Goal: Task Accomplishment & Management: Use online tool/utility

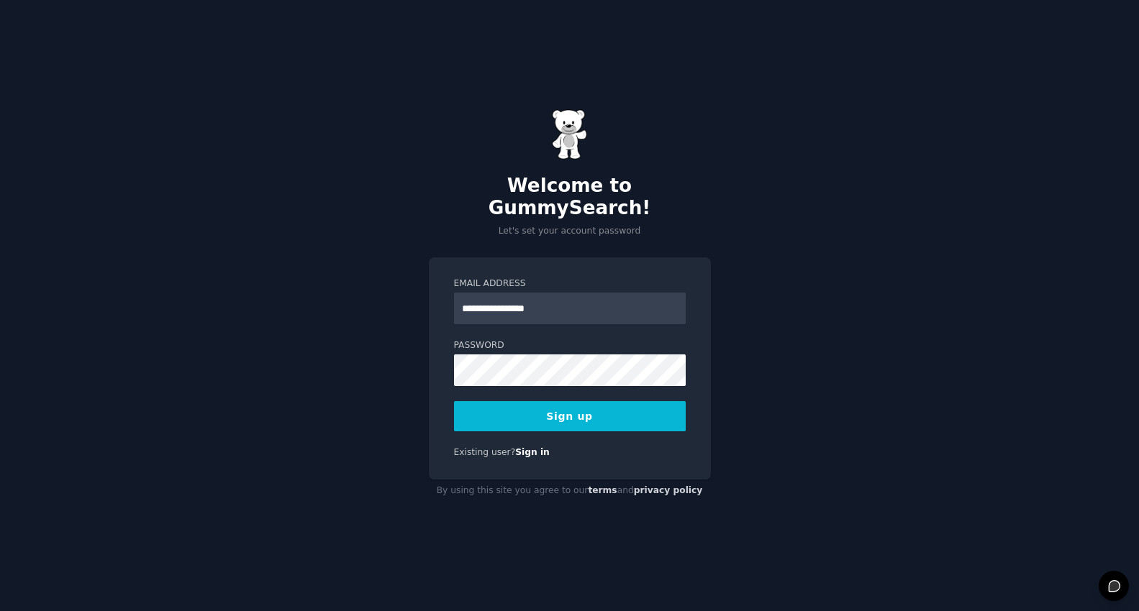
type input "**********"
click at [581, 402] on button "Sign up" at bounding box center [570, 416] width 232 height 30
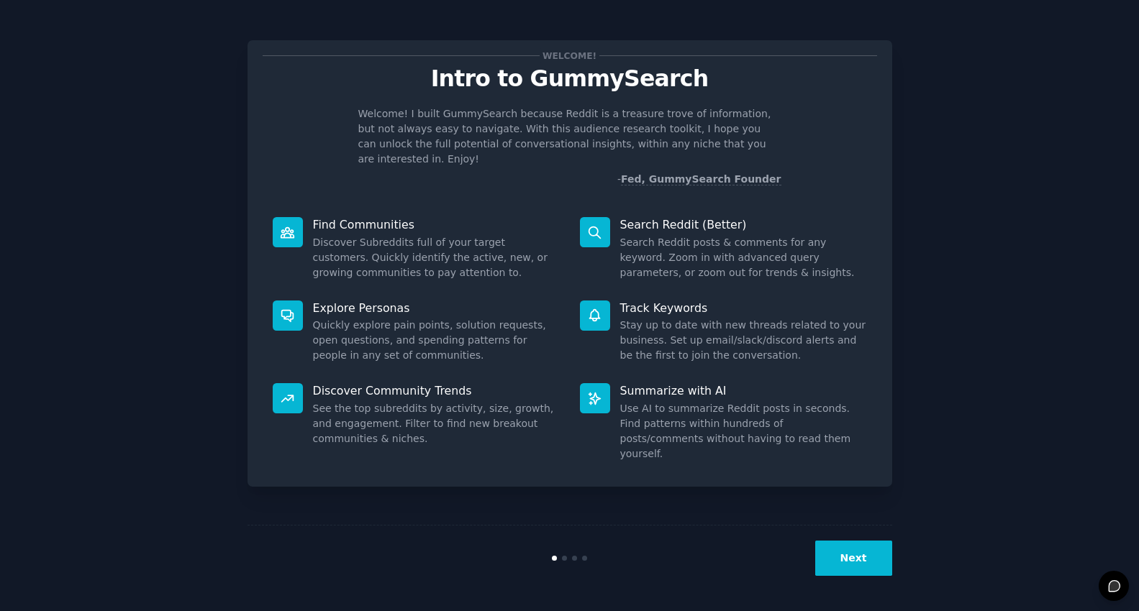
click at [852, 561] on button "Next" at bounding box center [853, 558] width 77 height 35
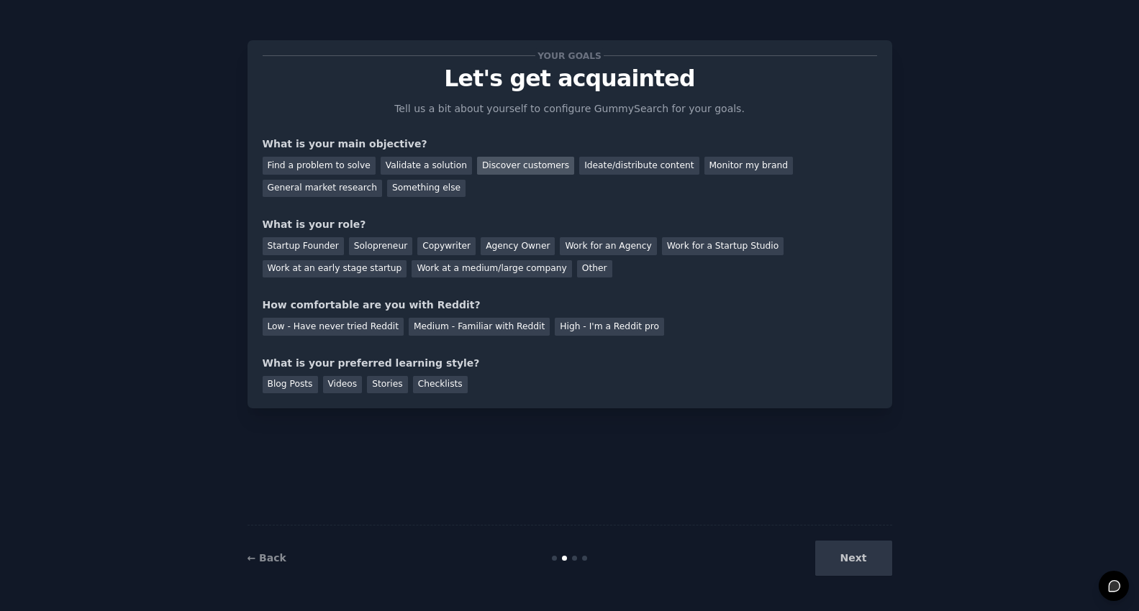
click at [506, 167] on div "Discover customers" at bounding box center [525, 166] width 97 height 18
click at [299, 244] on div "Startup Founder" at bounding box center [303, 246] width 81 height 18
click at [470, 327] on div "Medium - Familiar with Reddit" at bounding box center [479, 327] width 141 height 18
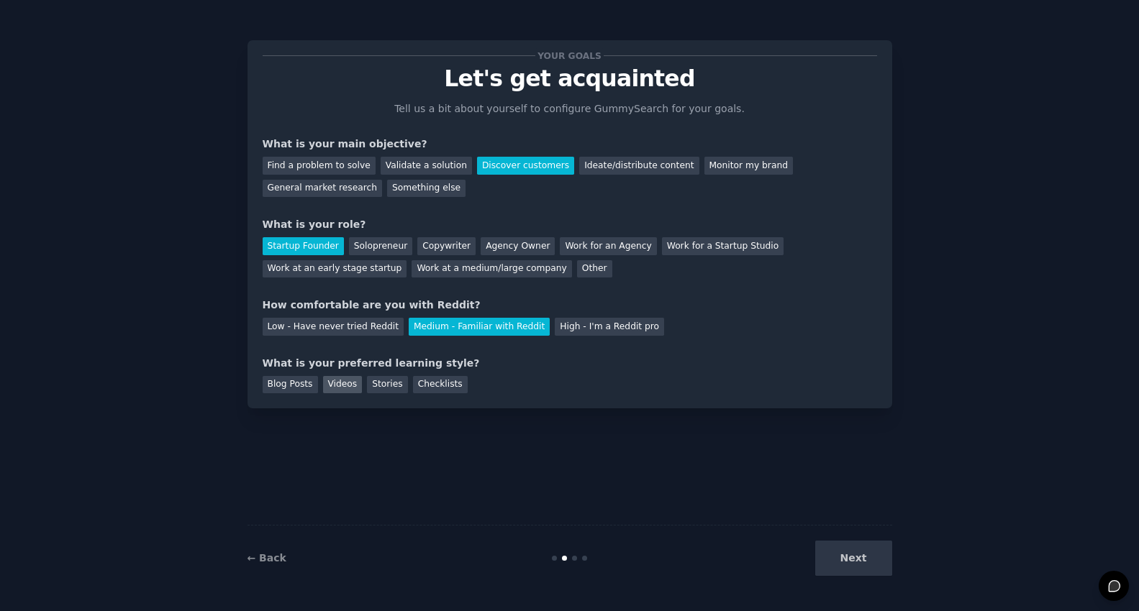
click at [345, 386] on div "Videos" at bounding box center [343, 385] width 40 height 18
click at [451, 388] on div "Checklists" at bounding box center [440, 385] width 55 height 18
click at [337, 383] on div "Videos" at bounding box center [343, 385] width 40 height 18
click at [447, 387] on div "Checklists" at bounding box center [440, 385] width 55 height 18
click at [850, 552] on button "Next" at bounding box center [853, 558] width 77 height 35
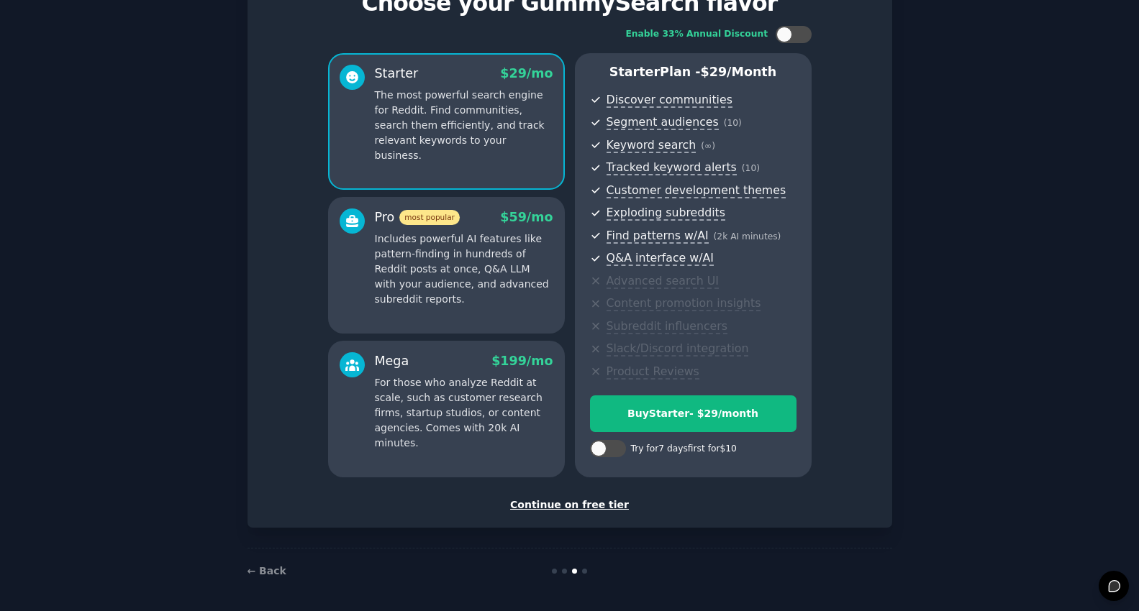
scroll to position [78, 0]
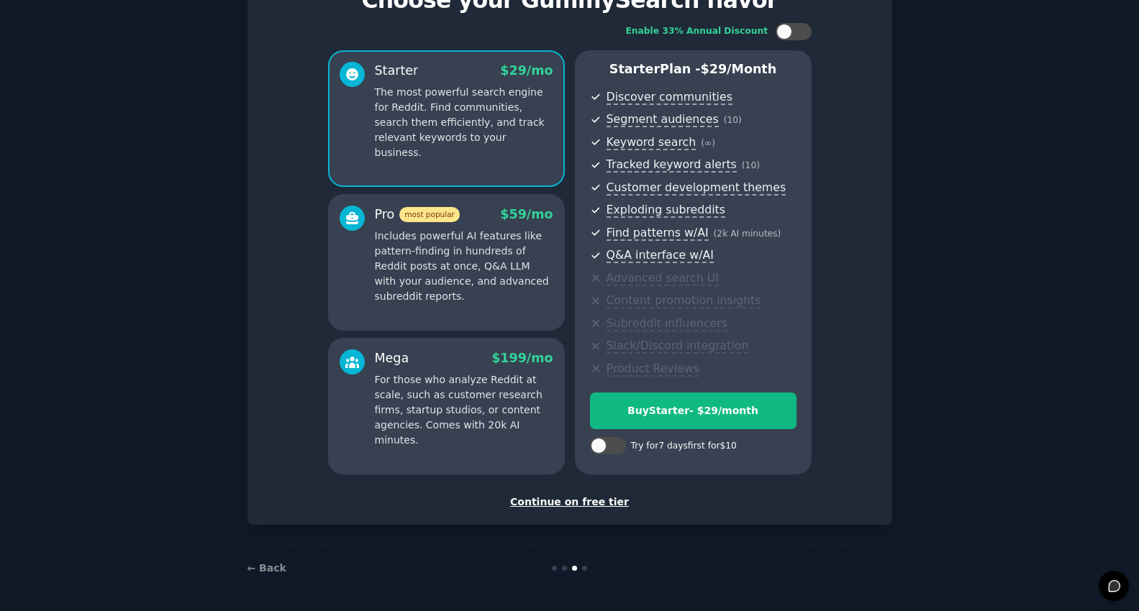
click at [590, 503] on div "Continue on free tier" at bounding box center [570, 502] width 614 height 15
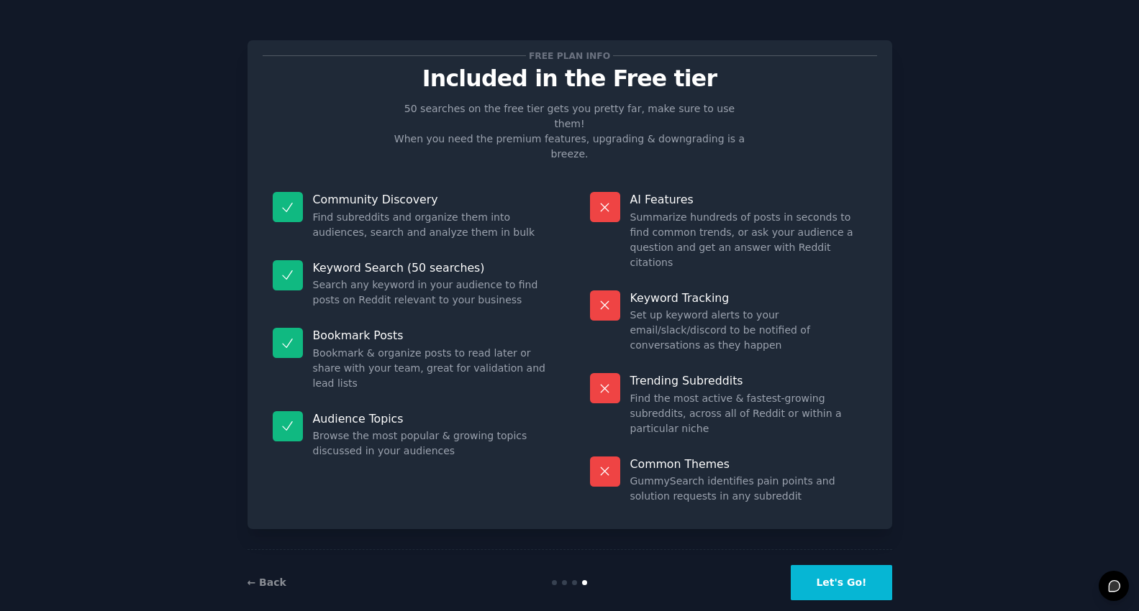
click at [836, 566] on button "Let's Go!" at bounding box center [840, 582] width 101 height 35
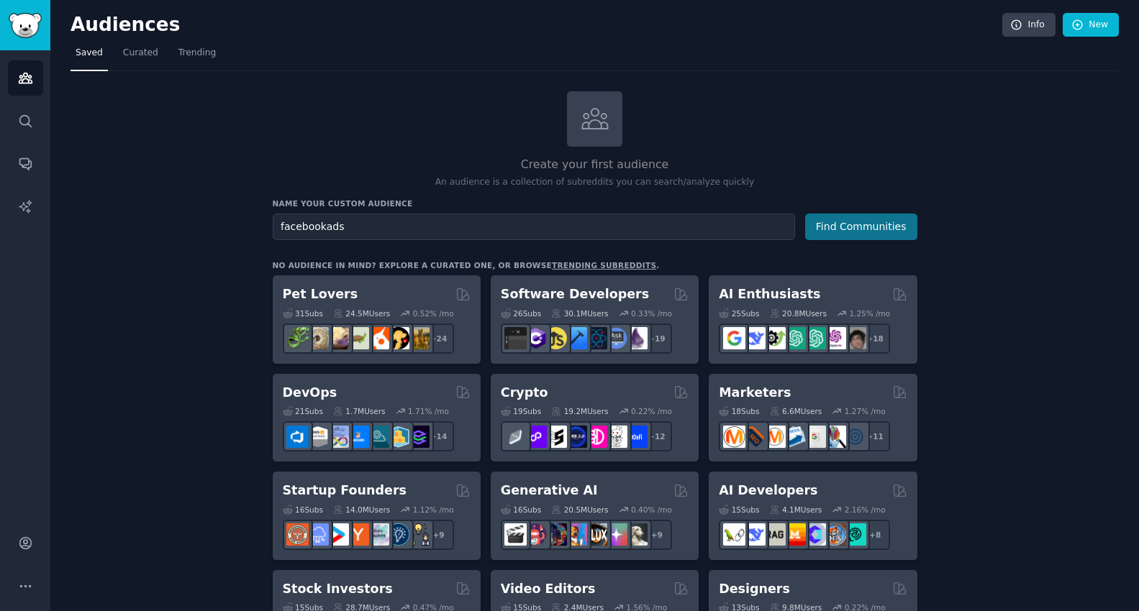
type input "facebookads"
click at [839, 224] on button "Find Communities" at bounding box center [861, 227] width 112 height 27
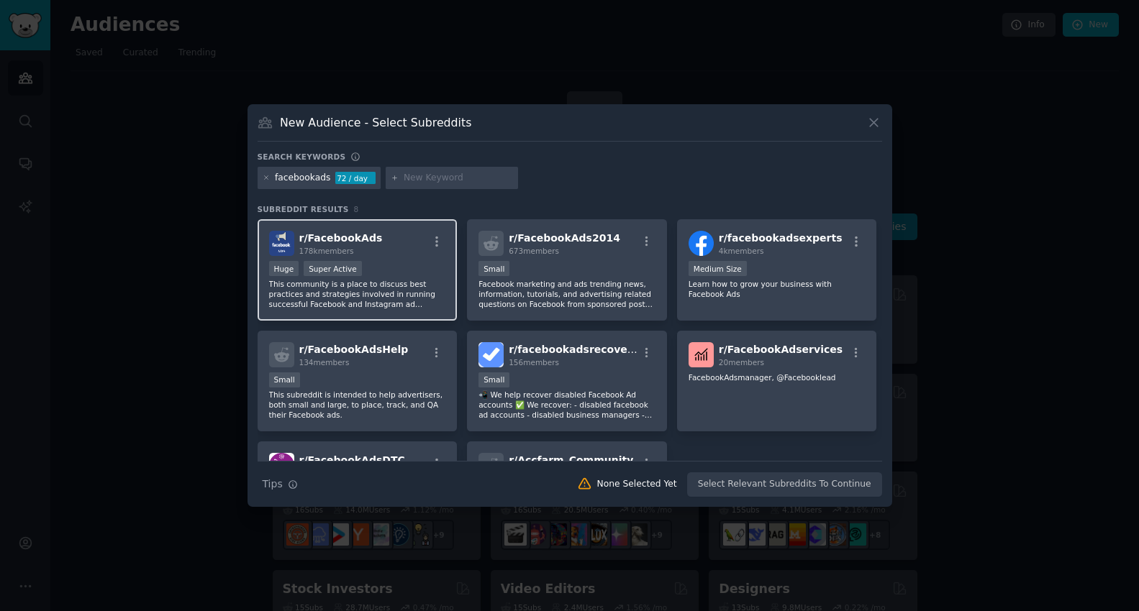
click at [342, 239] on span "r/ FacebookAds" at bounding box center [340, 238] width 83 height 12
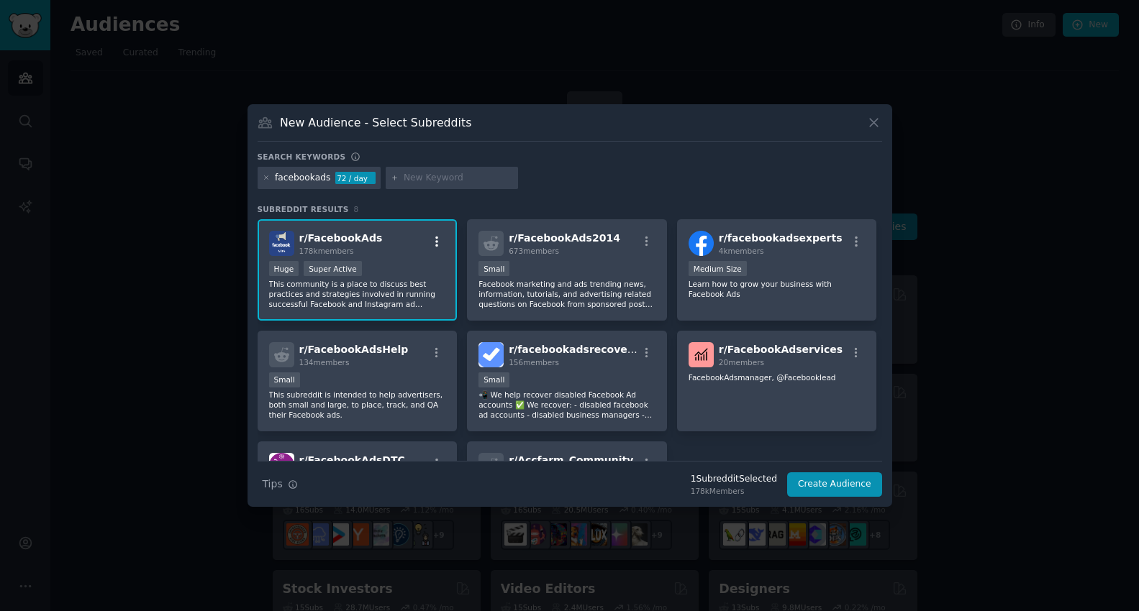
click at [438, 240] on icon "button" at bounding box center [436, 241] width 13 height 13
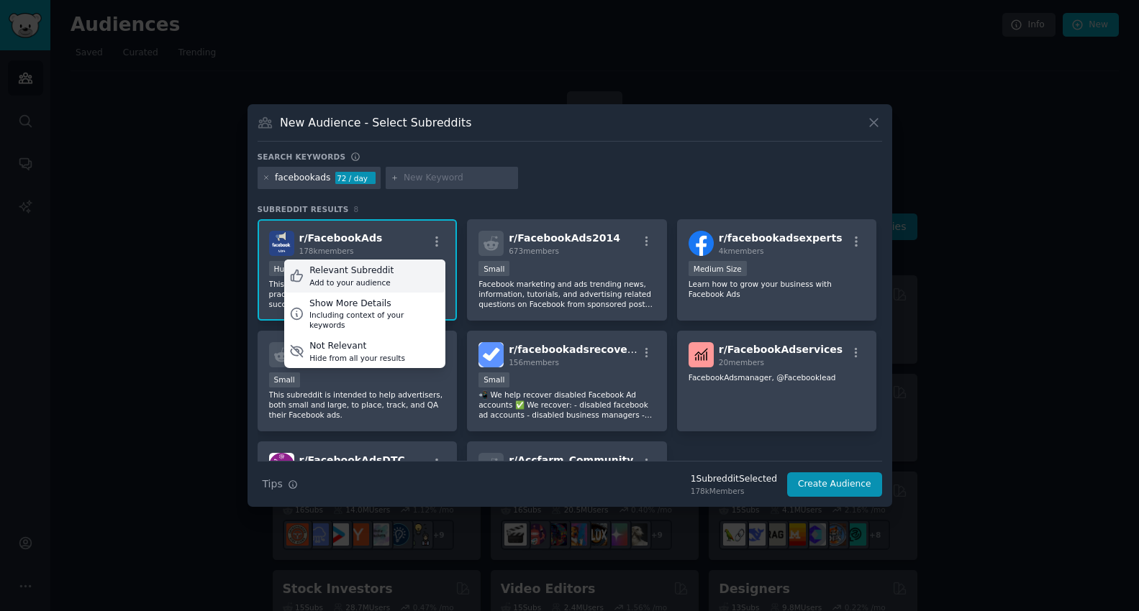
click at [314, 270] on div "Relevant Subreddit" at bounding box center [351, 271] width 84 height 13
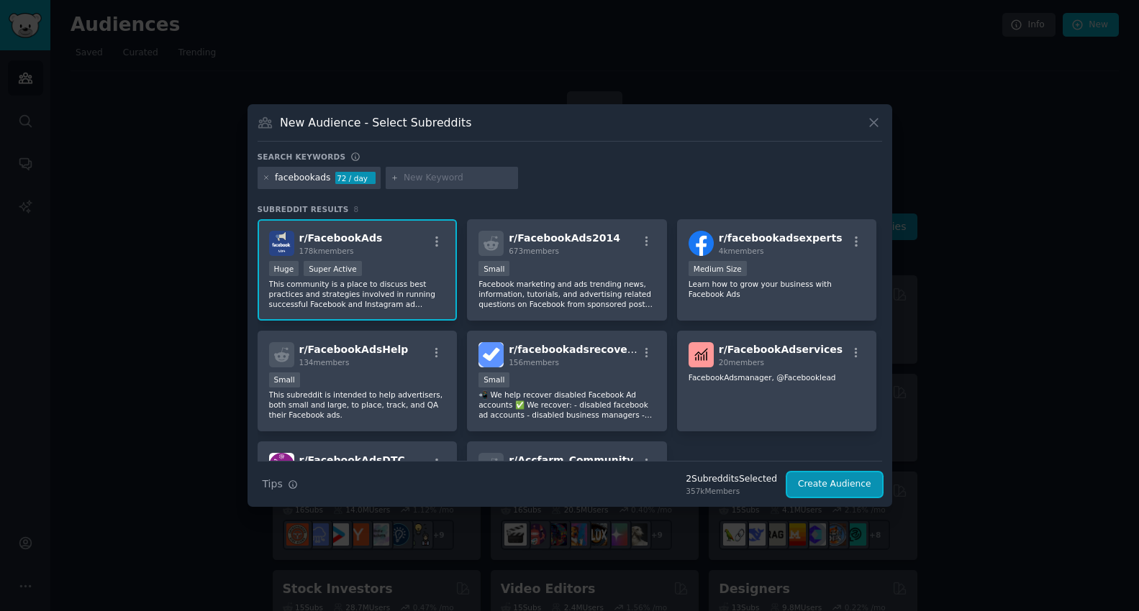
click at [807, 485] on button "Create Audience" at bounding box center [834, 485] width 95 height 24
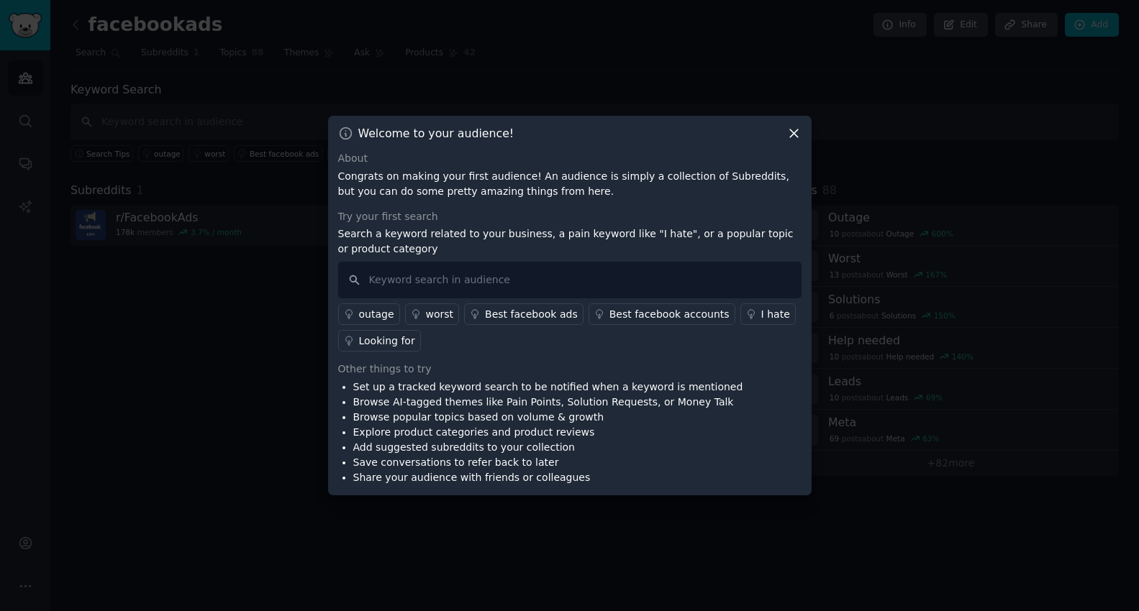
click at [642, 375] on div "Other things to try" at bounding box center [569, 369] width 463 height 15
click at [579, 363] on div "Other things to try" at bounding box center [569, 369] width 463 height 15
click at [795, 134] on icon at bounding box center [793, 133] width 15 height 15
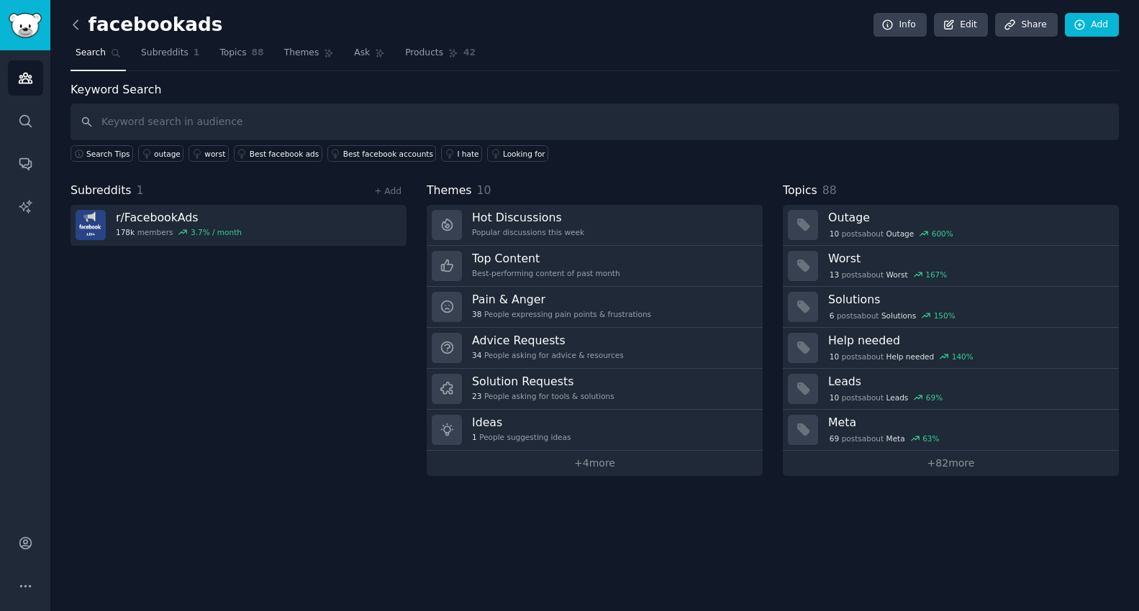
click at [74, 24] on icon at bounding box center [75, 24] width 15 height 15
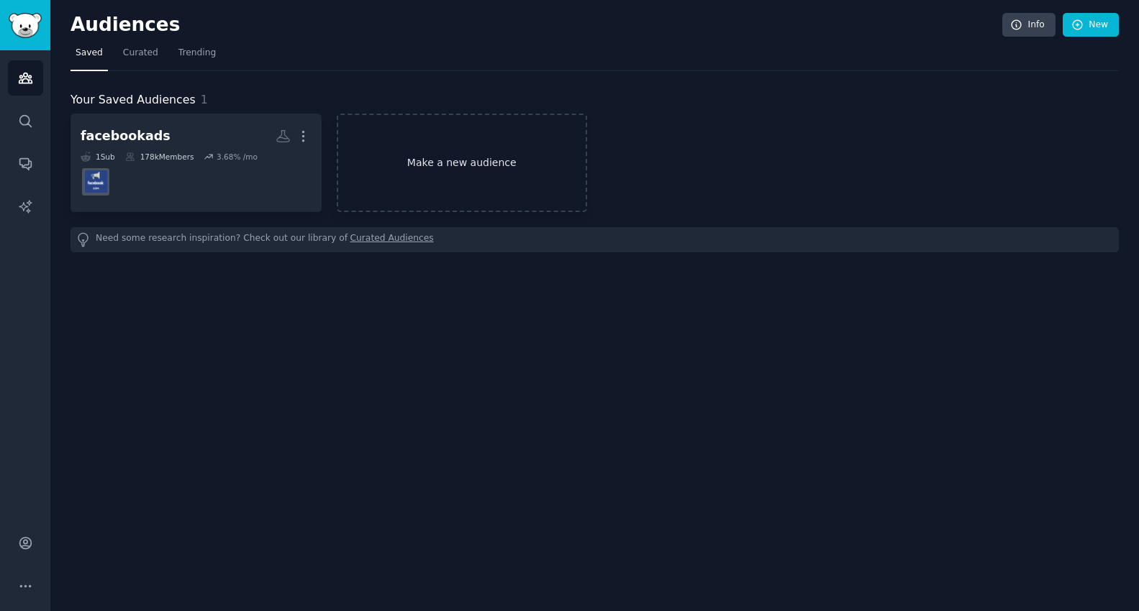
click at [424, 170] on link "Make a new audience" at bounding box center [462, 163] width 251 height 99
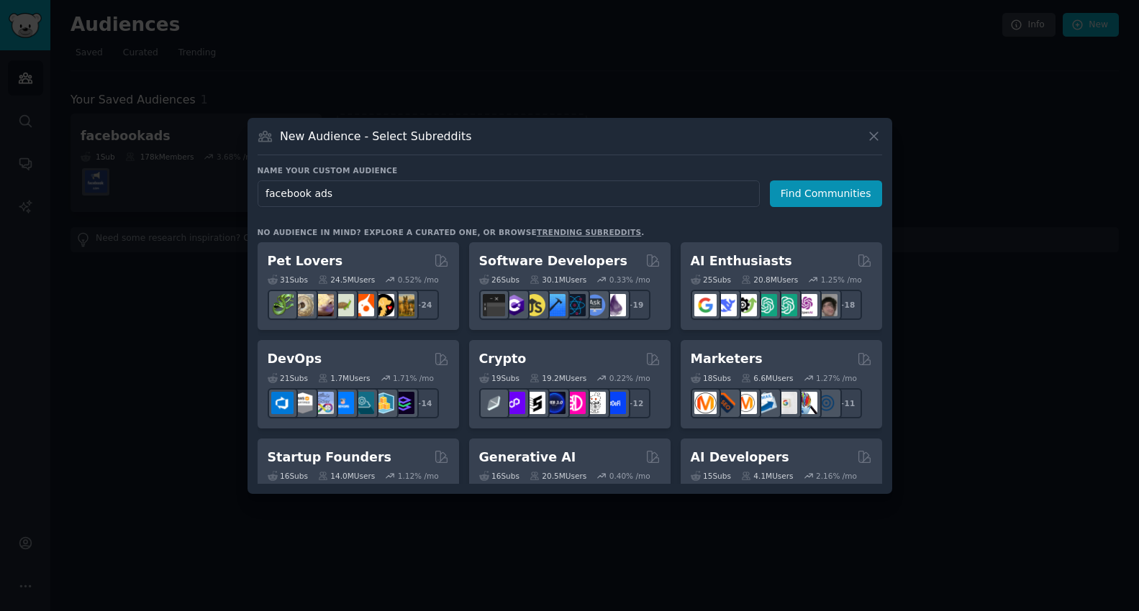
click at [314, 195] on input "facebook ads" at bounding box center [508, 194] width 502 height 27
click at [409, 192] on input "facebookads" at bounding box center [508, 194] width 502 height 27
type input "facebookads"
click at [795, 193] on button "Find Communities" at bounding box center [826, 194] width 112 height 27
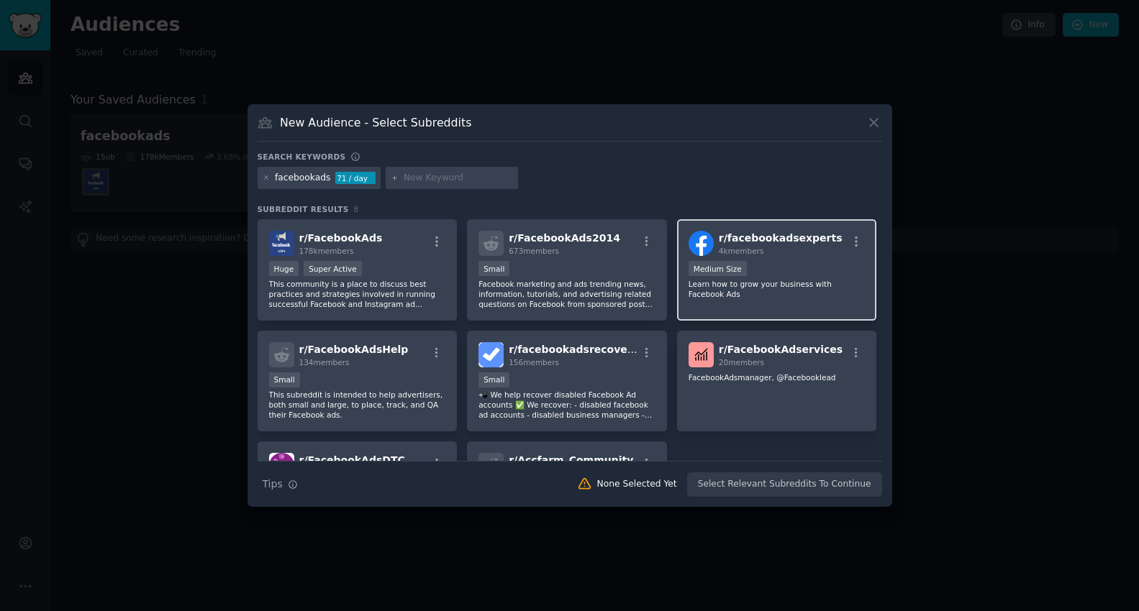
click at [803, 253] on div "4k members" at bounding box center [781, 251] width 124 height 10
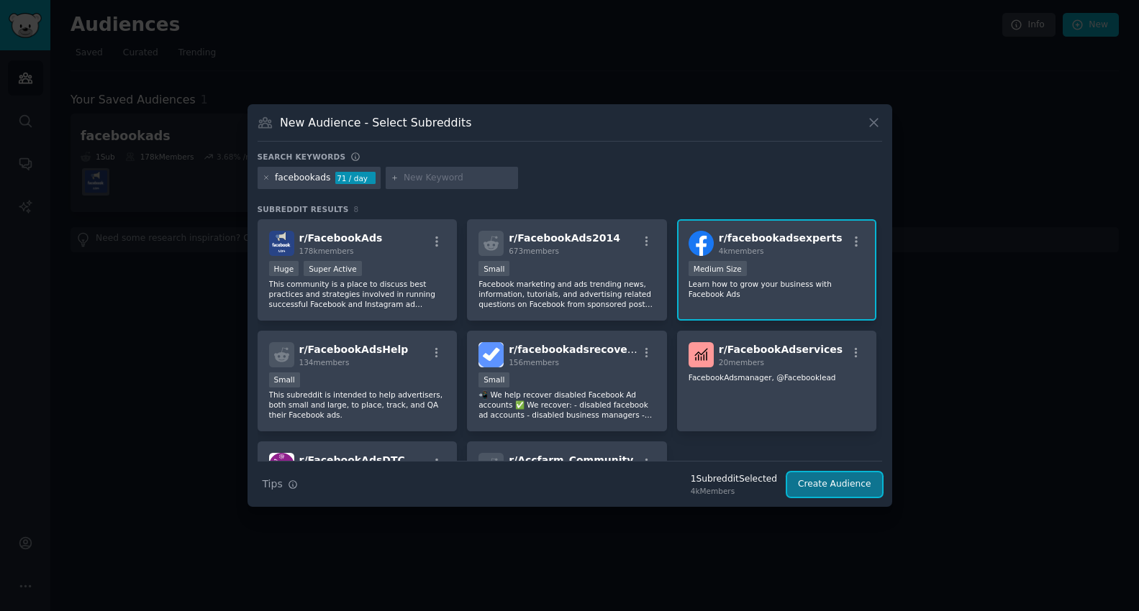
click at [825, 488] on button "Create Audience" at bounding box center [834, 485] width 95 height 24
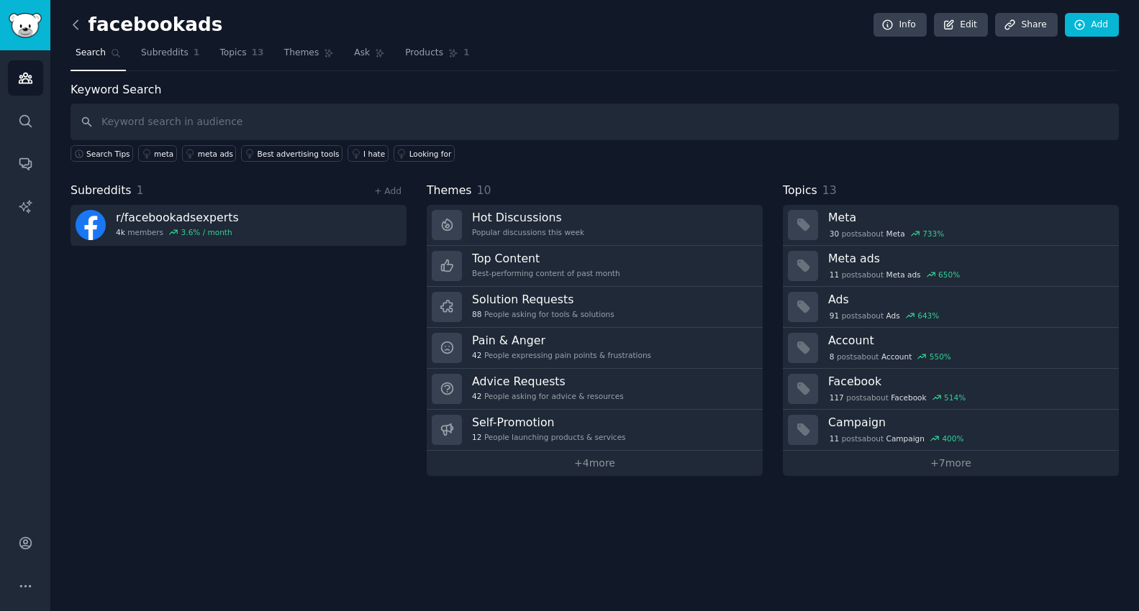
click at [81, 24] on icon at bounding box center [75, 24] width 15 height 15
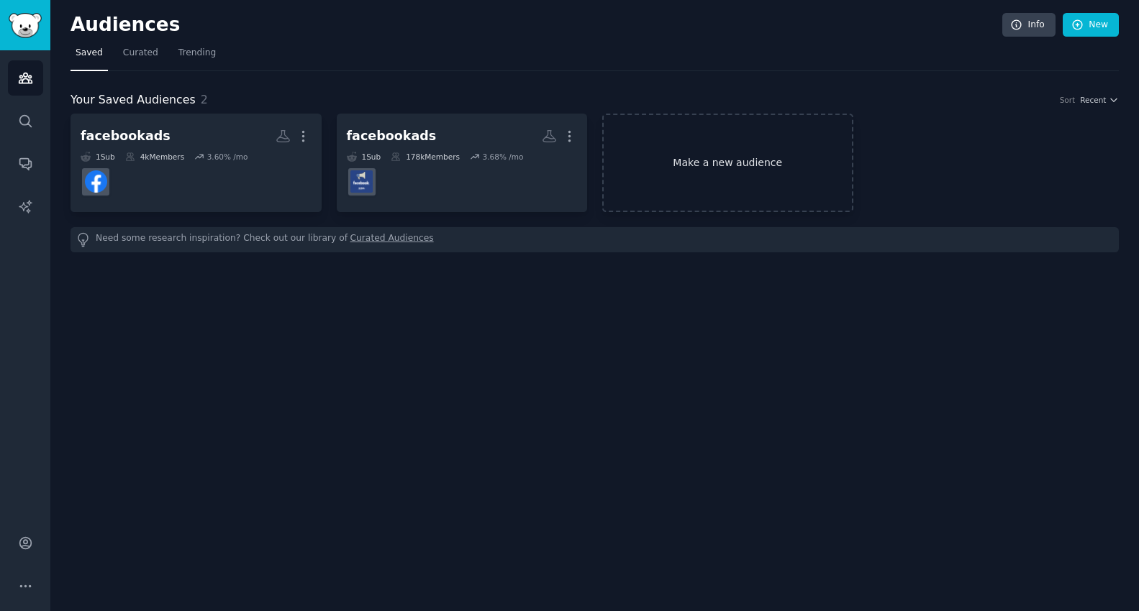
click at [704, 160] on link "Make a new audience" at bounding box center [727, 163] width 251 height 99
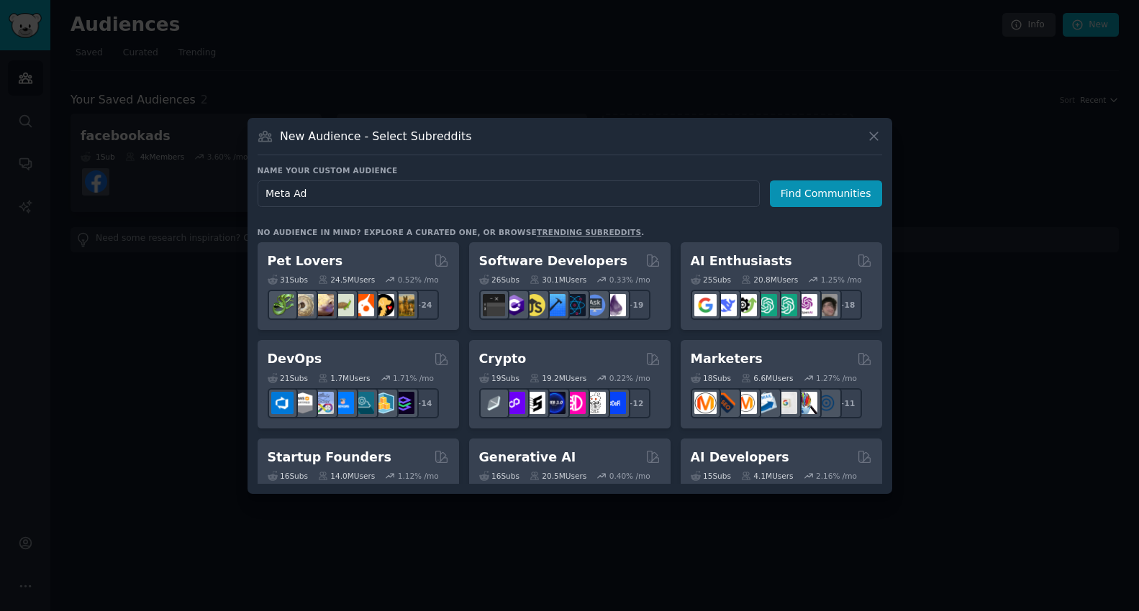
type input "Meta Ads"
click button "Find Communities" at bounding box center [826, 194] width 112 height 27
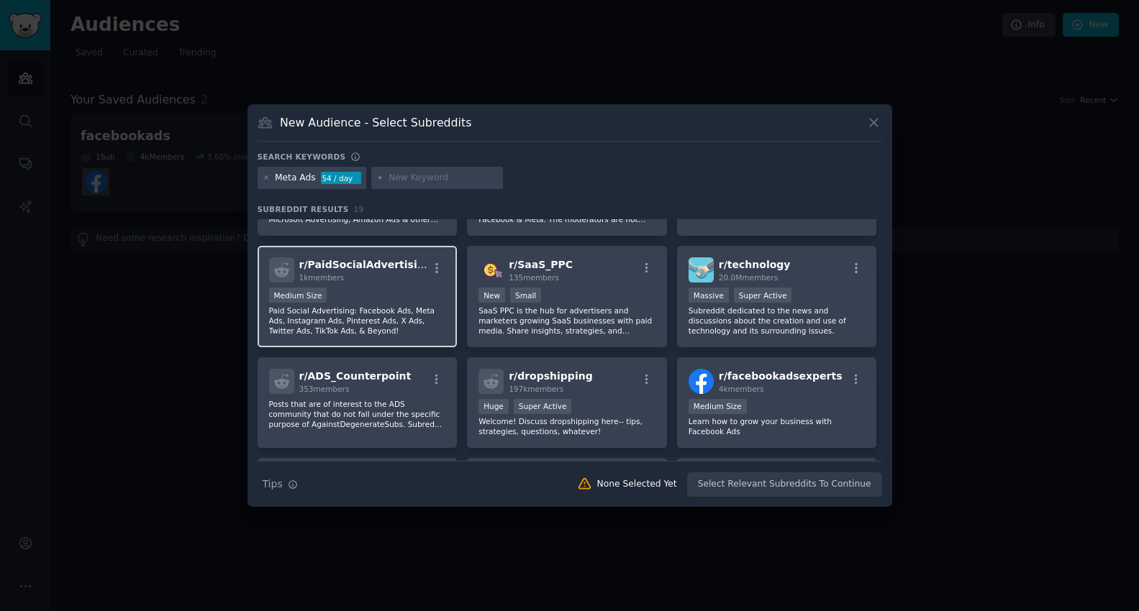
scroll to position [181, 0]
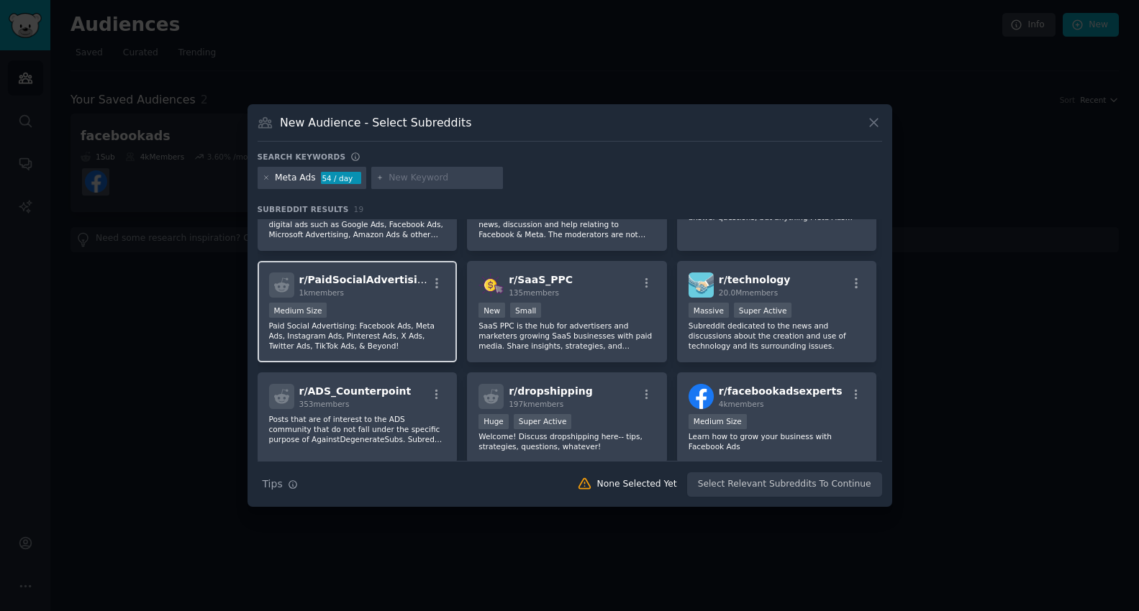
click at [385, 299] on div "r/ PaidSocialAdvertising 1k members Medium Size Paid Social Advertising: Facebo…" at bounding box center [357, 311] width 200 height 101
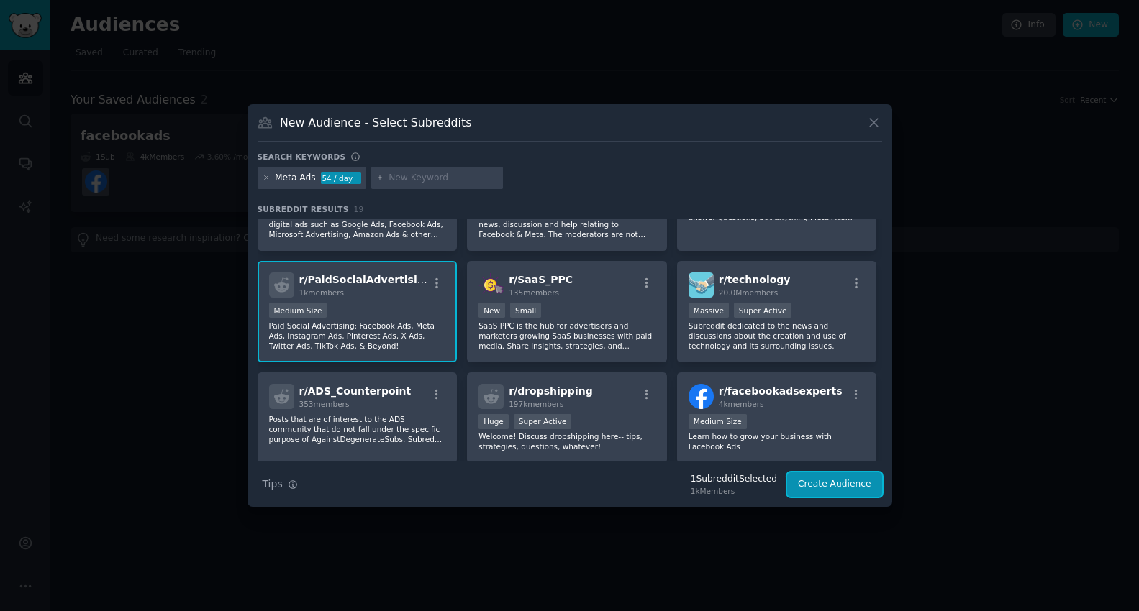
click at [838, 485] on button "Create Audience" at bounding box center [834, 485] width 95 height 24
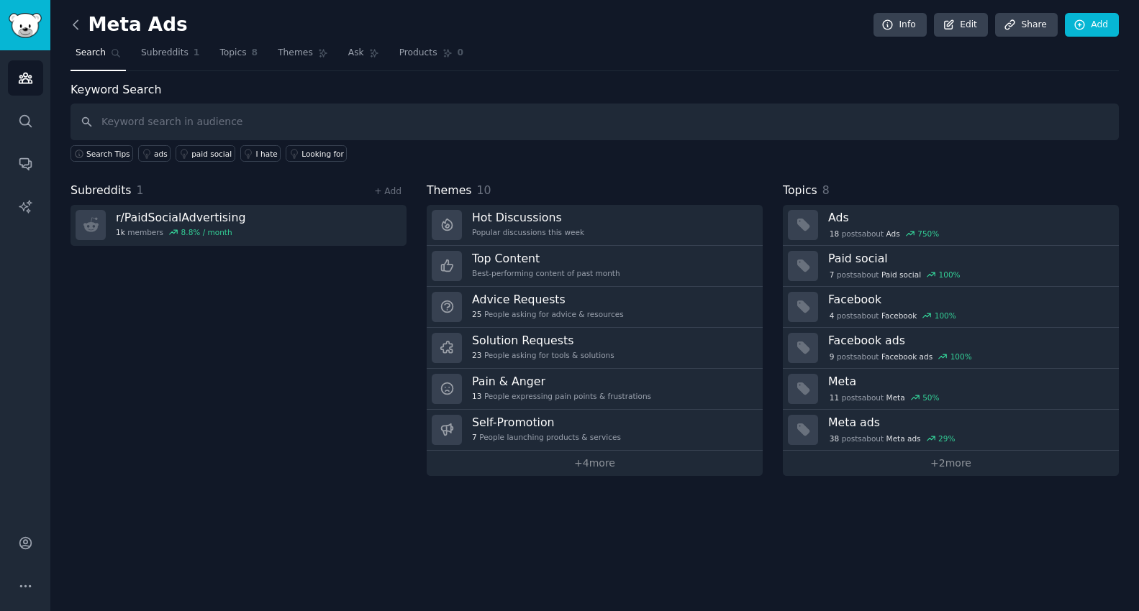
click at [76, 23] on icon at bounding box center [75, 24] width 15 height 15
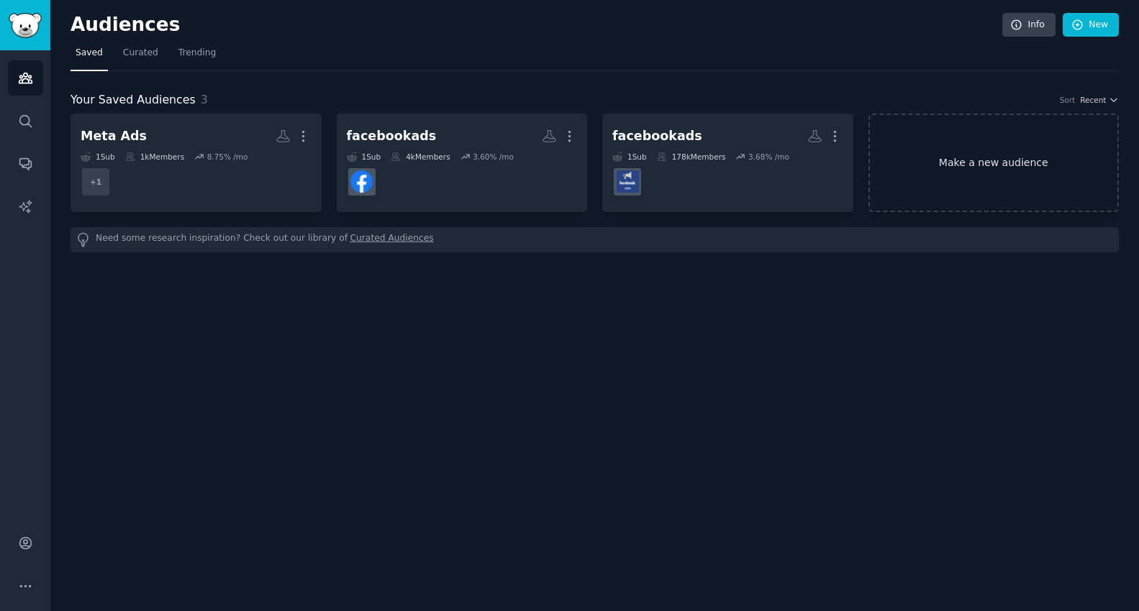
click at [971, 171] on link "Make a new audience" at bounding box center [993, 163] width 251 height 99
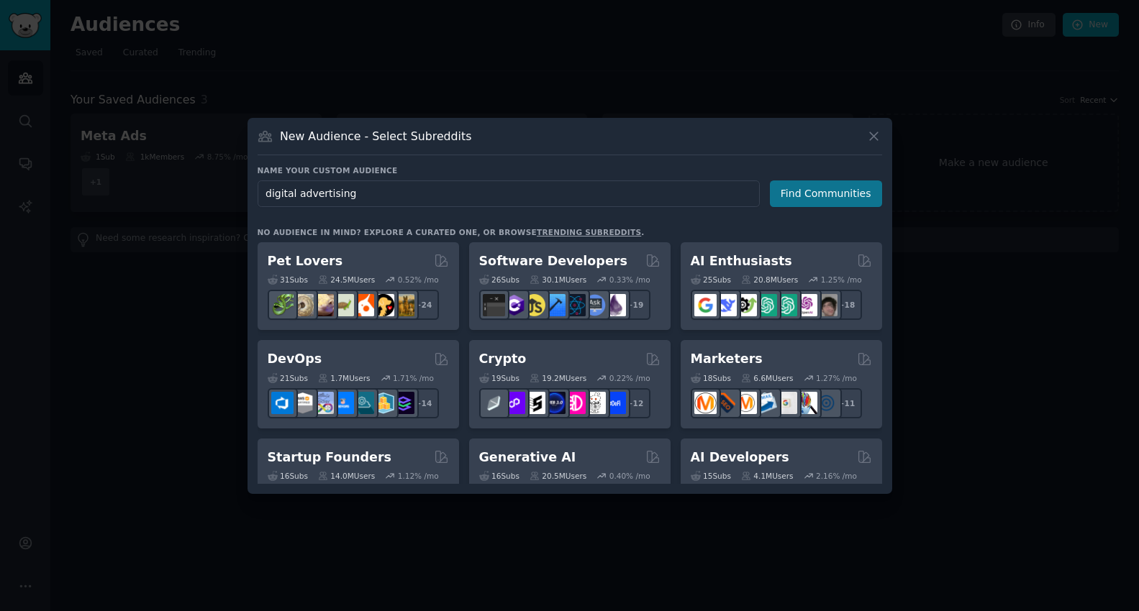
type input "digital advertising"
click at [807, 191] on button "Find Communities" at bounding box center [826, 194] width 112 height 27
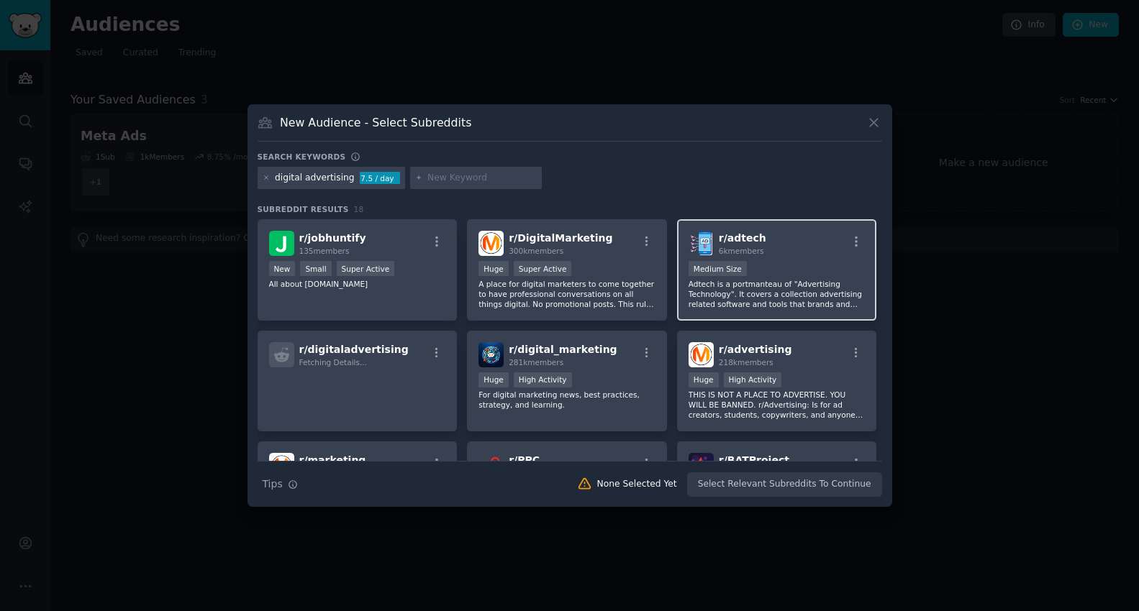
click at [793, 247] on div "r/ adtech 6k members" at bounding box center [776, 243] width 177 height 25
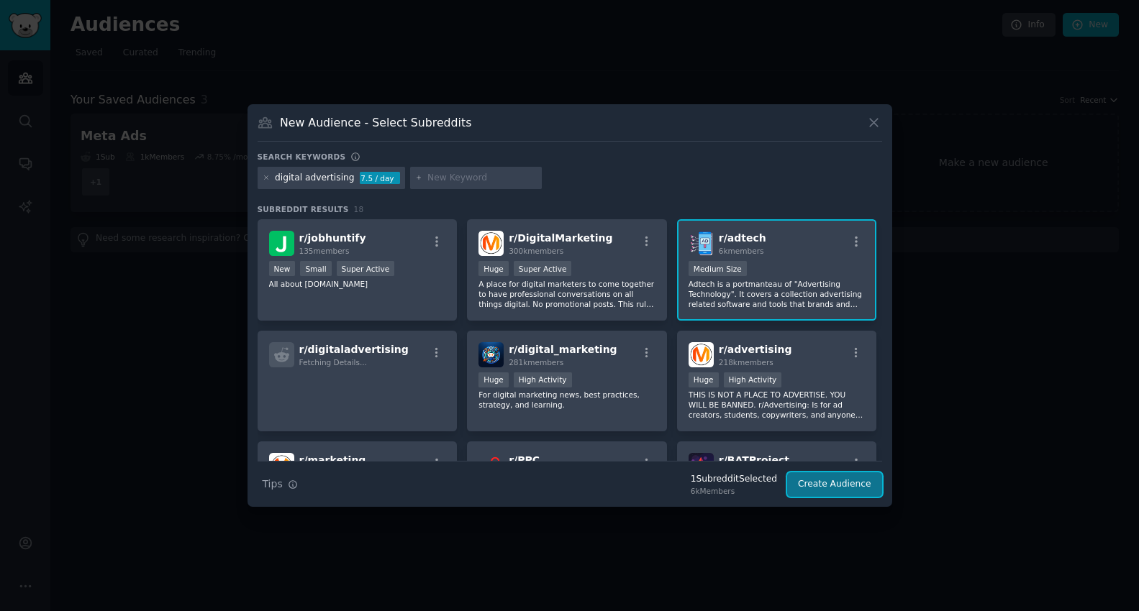
click at [831, 483] on button "Create Audience" at bounding box center [834, 485] width 95 height 24
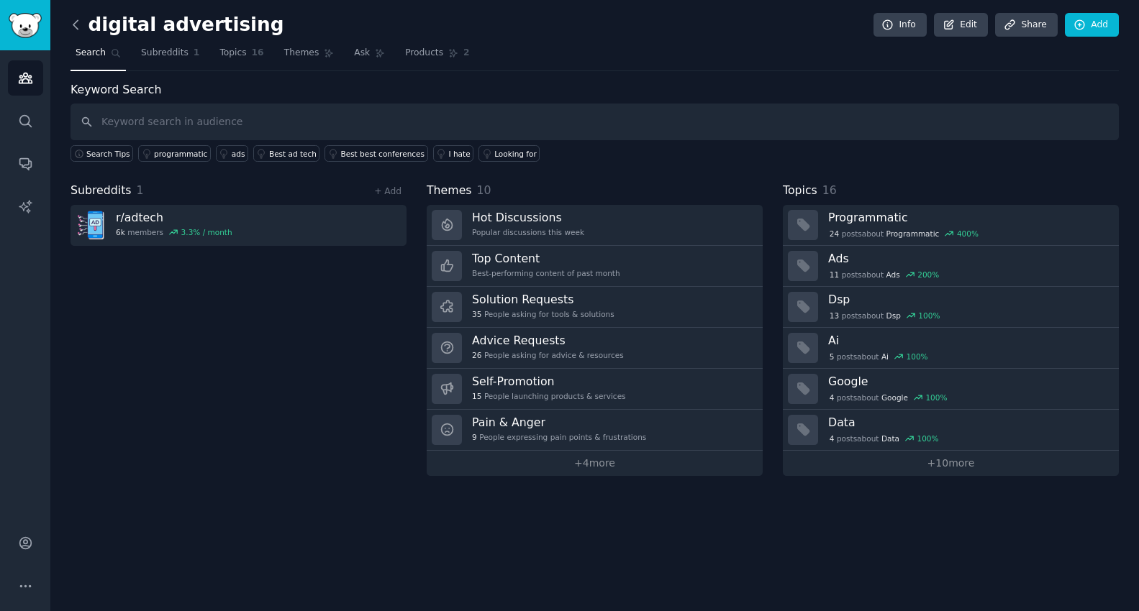
click at [80, 22] on icon at bounding box center [75, 24] width 15 height 15
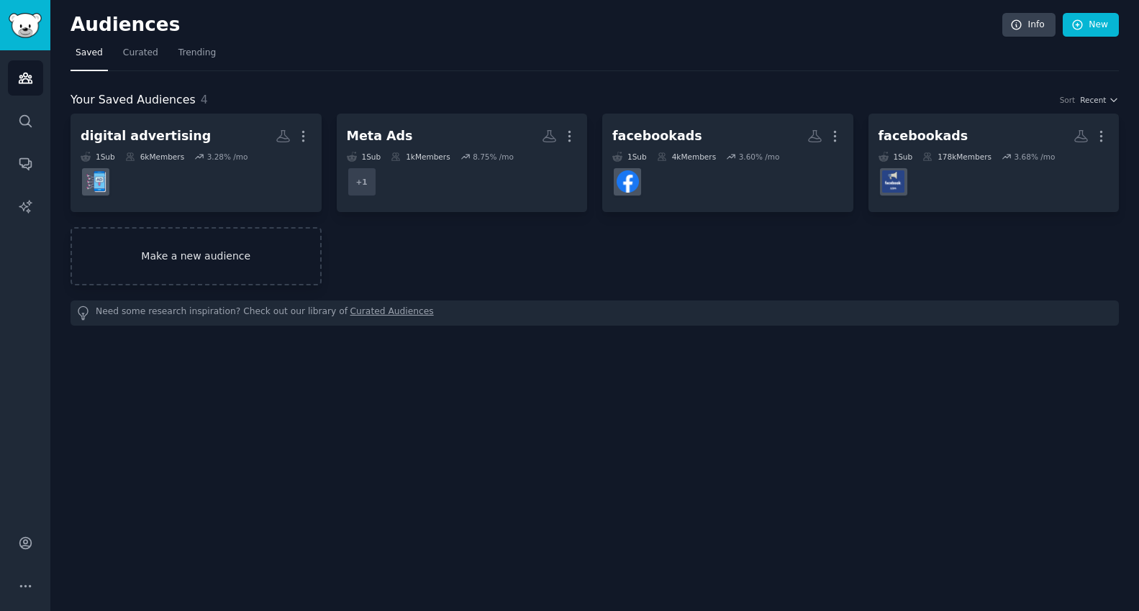
click at [207, 260] on link "Make a new audience" at bounding box center [195, 256] width 251 height 58
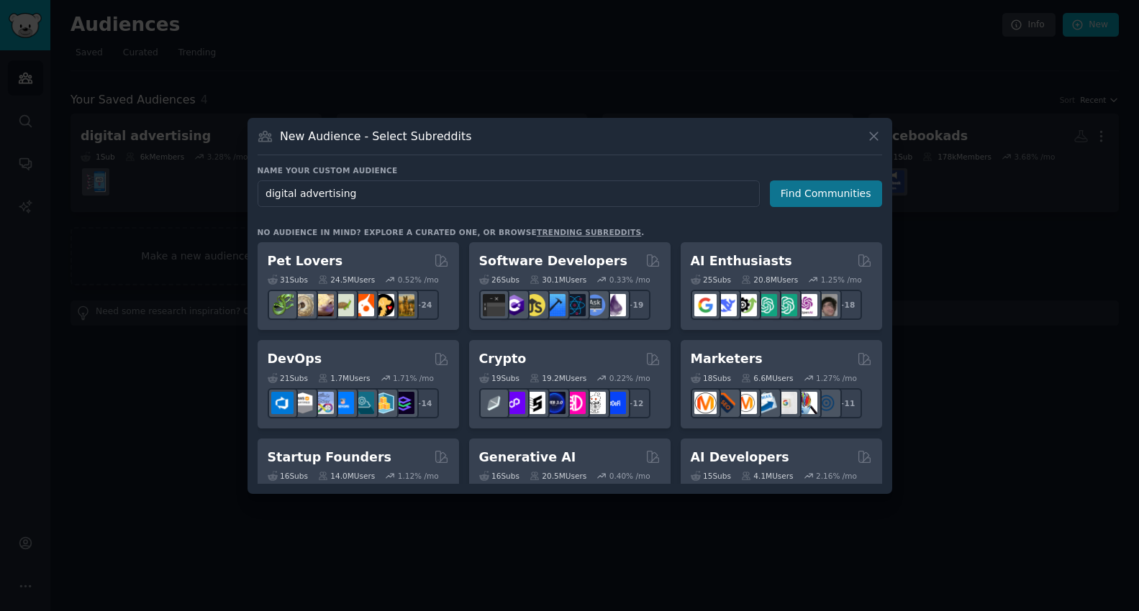
type input "digital advertising"
click at [809, 188] on button "Find Communities" at bounding box center [826, 194] width 112 height 27
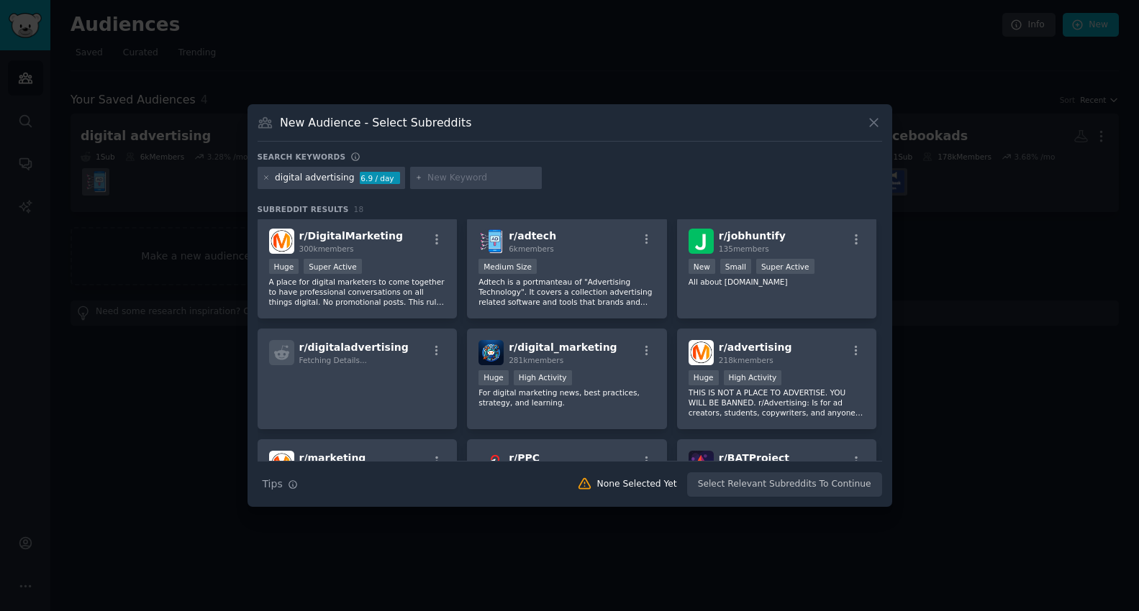
scroll to position [3, 0]
click at [436, 239] on icon "button" at bounding box center [436, 239] width 3 height 10
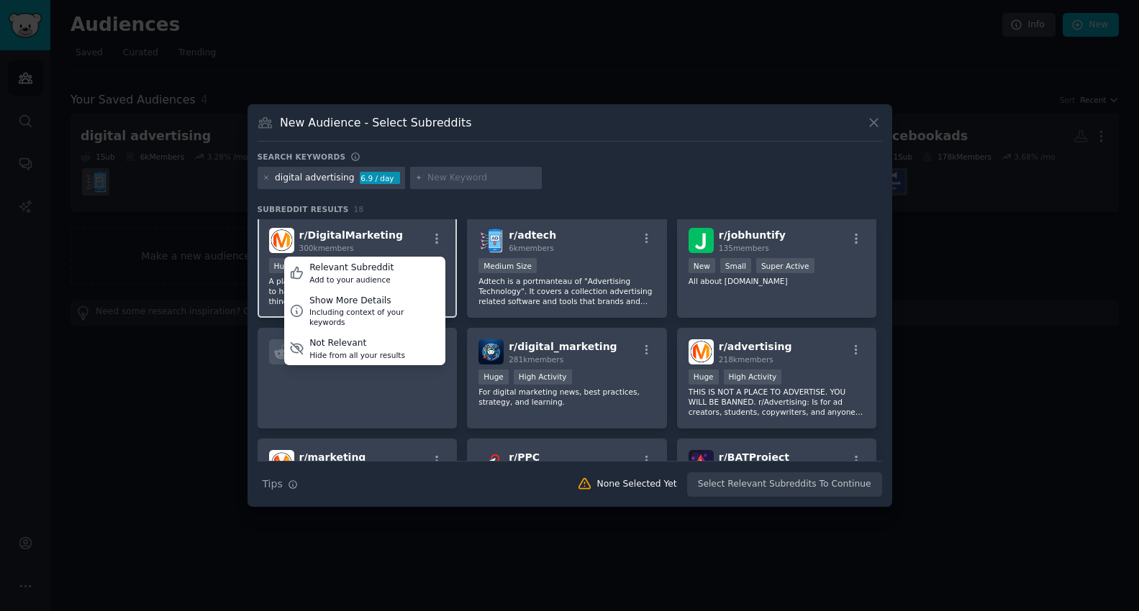
click at [370, 241] on h2 "r/ DigitalMarketing 300k members" at bounding box center [351, 240] width 104 height 25
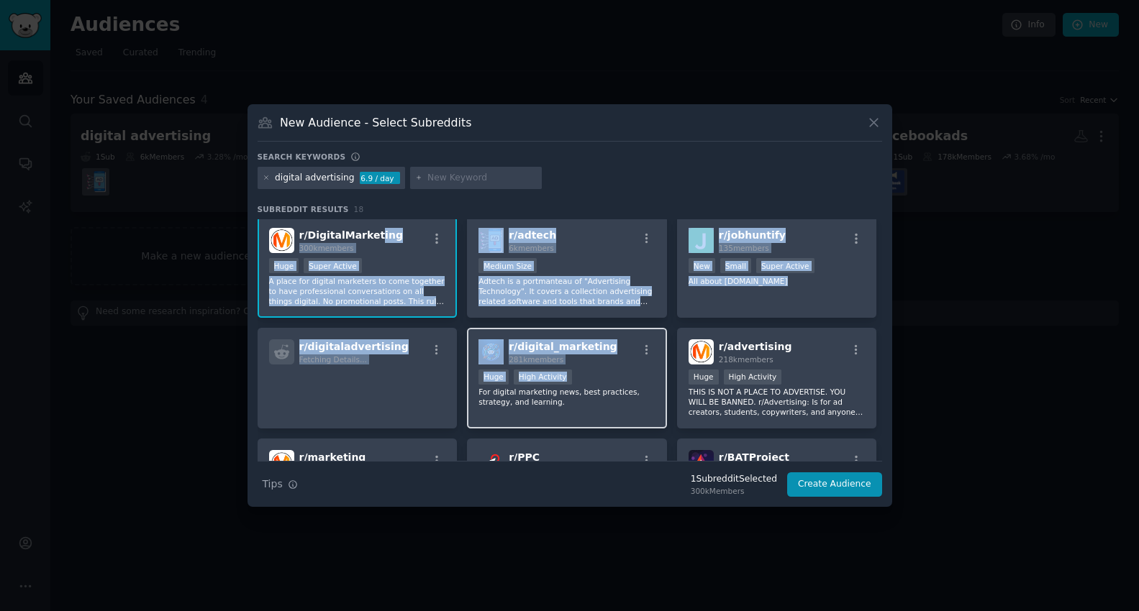
click at [591, 380] on div "Huge High Activity" at bounding box center [566, 379] width 177 height 18
click at [613, 386] on div "Huge High Activity" at bounding box center [566, 379] width 177 height 18
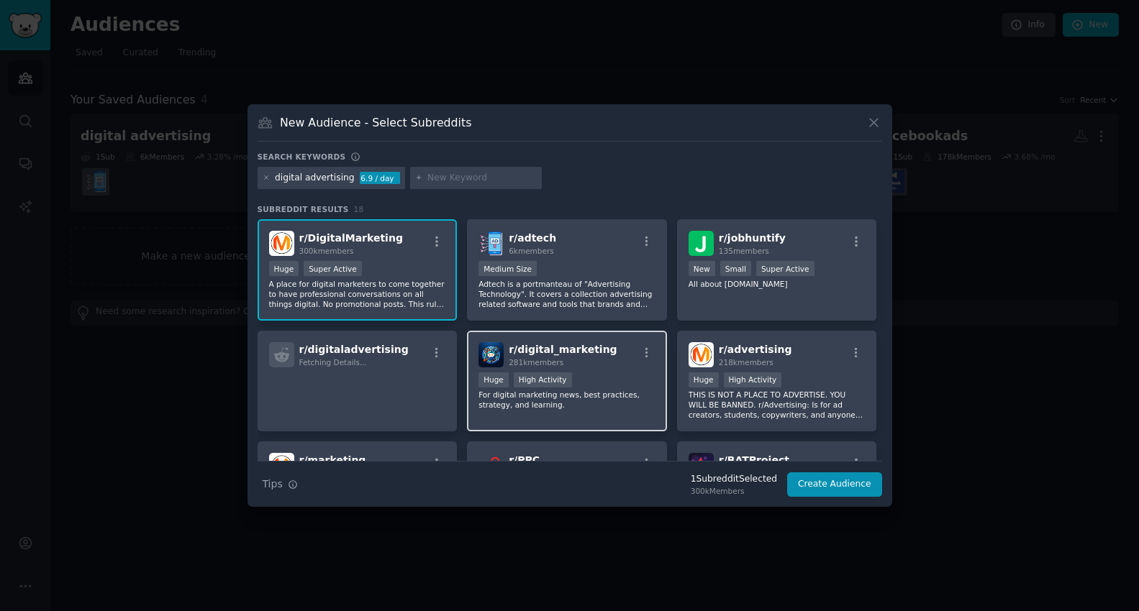
scroll to position [0, 0]
click at [589, 370] on div "r/ digital_marketing 281k members >= 80th percentile for submissions / day Huge…" at bounding box center [567, 381] width 200 height 101
click at [603, 355] on div "r/ digital_marketing 281k members" at bounding box center [566, 354] width 177 height 25
click at [844, 483] on button "Create Audience" at bounding box center [834, 485] width 95 height 24
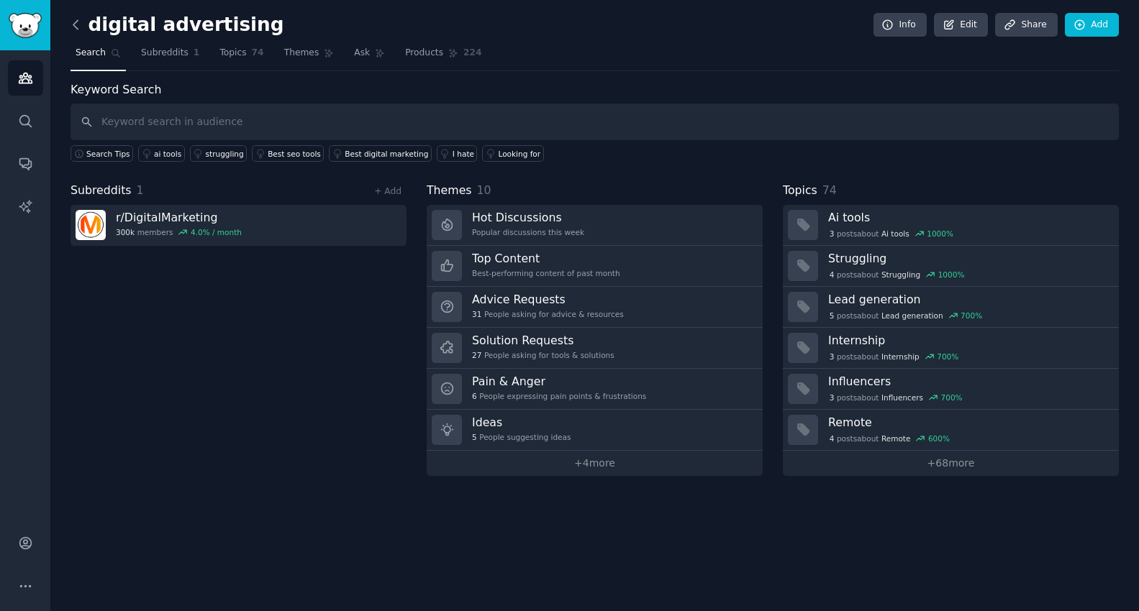
click at [76, 22] on icon at bounding box center [75, 24] width 15 height 15
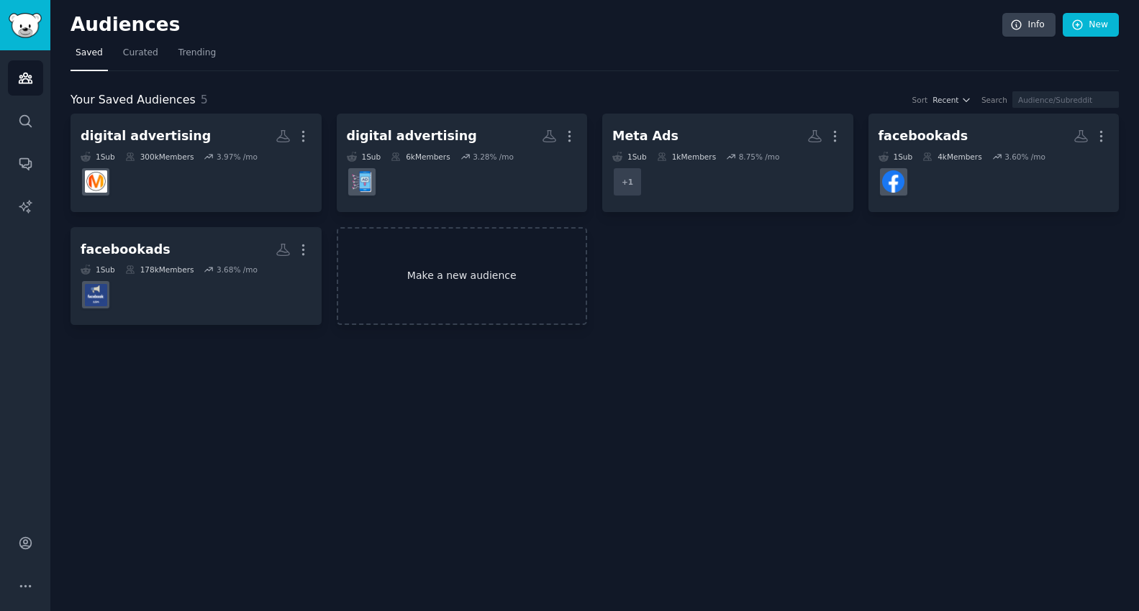
click at [467, 270] on link "Make a new audience" at bounding box center [462, 276] width 251 height 99
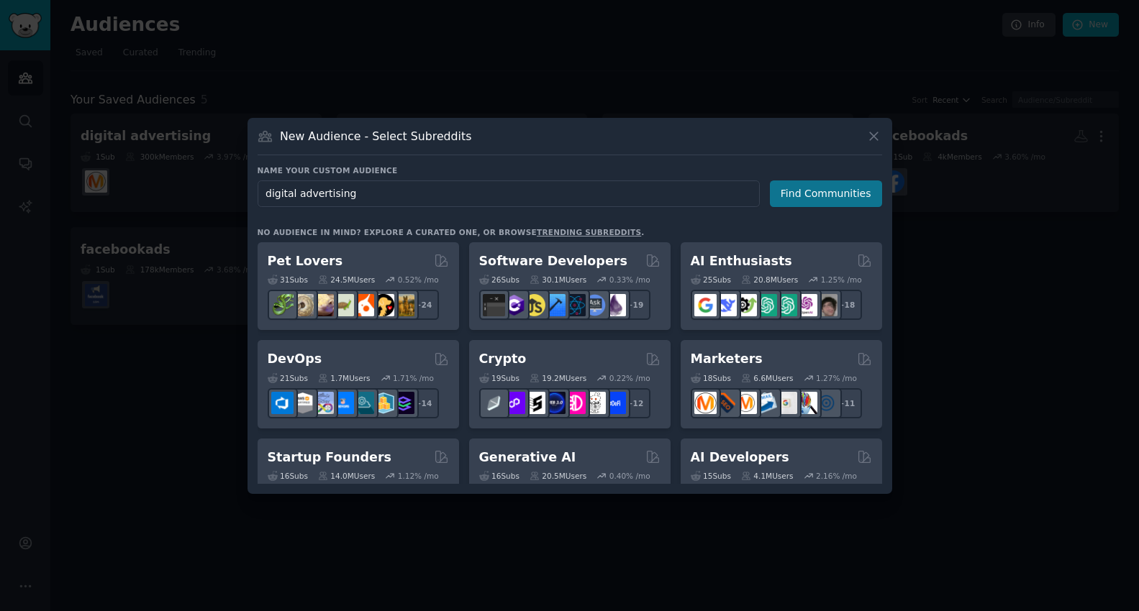
type input "digital advertising"
click at [806, 193] on button "Find Communities" at bounding box center [826, 194] width 112 height 27
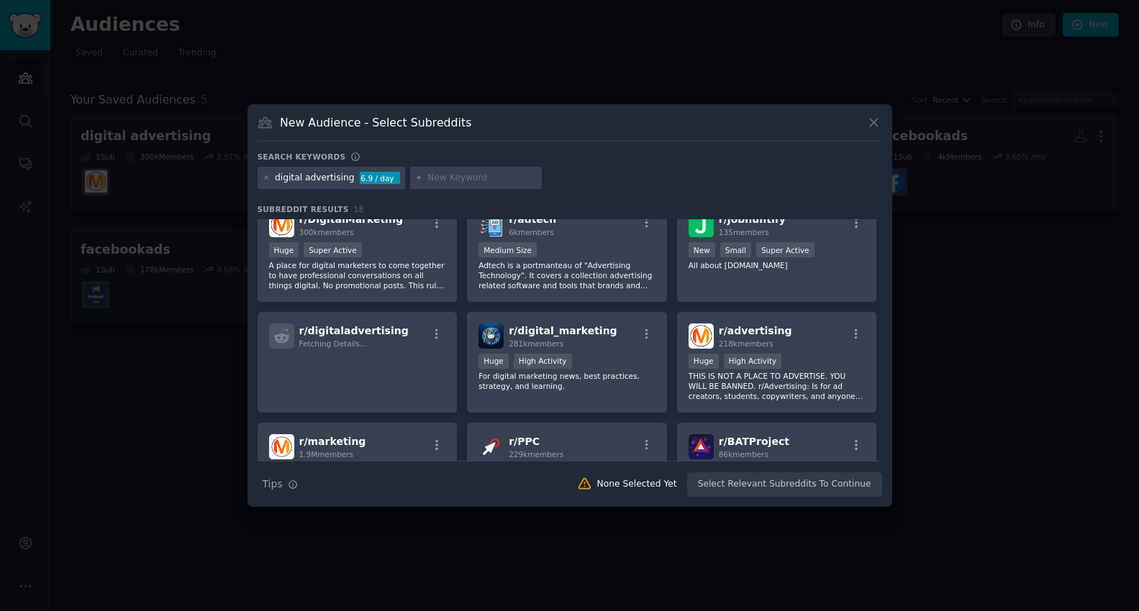
scroll to position [93, 0]
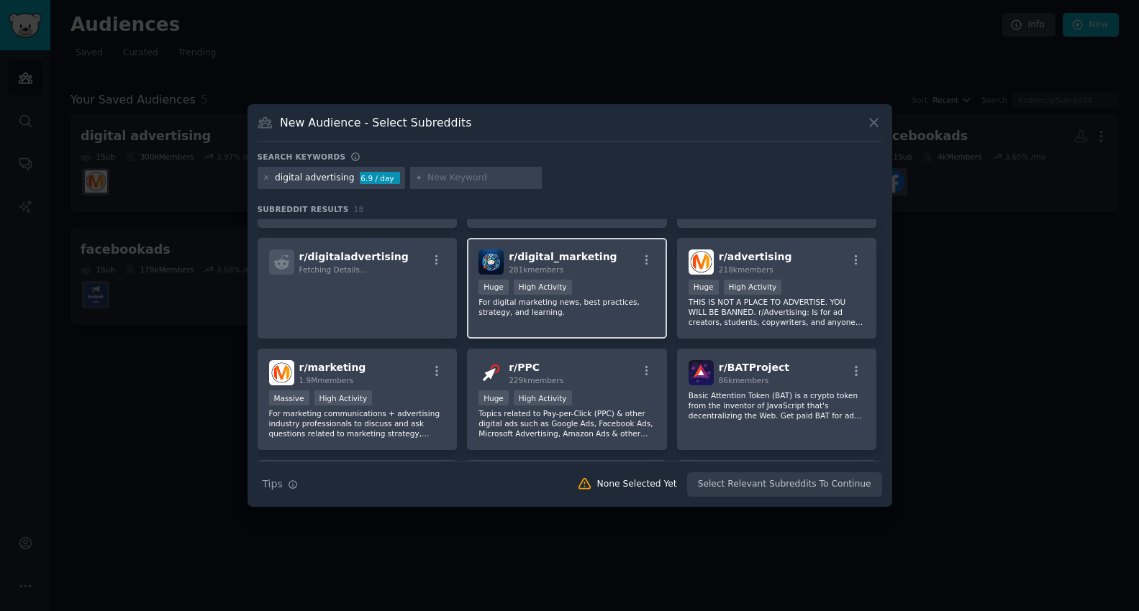
click at [596, 273] on div "281k members" at bounding box center [563, 270] width 108 height 10
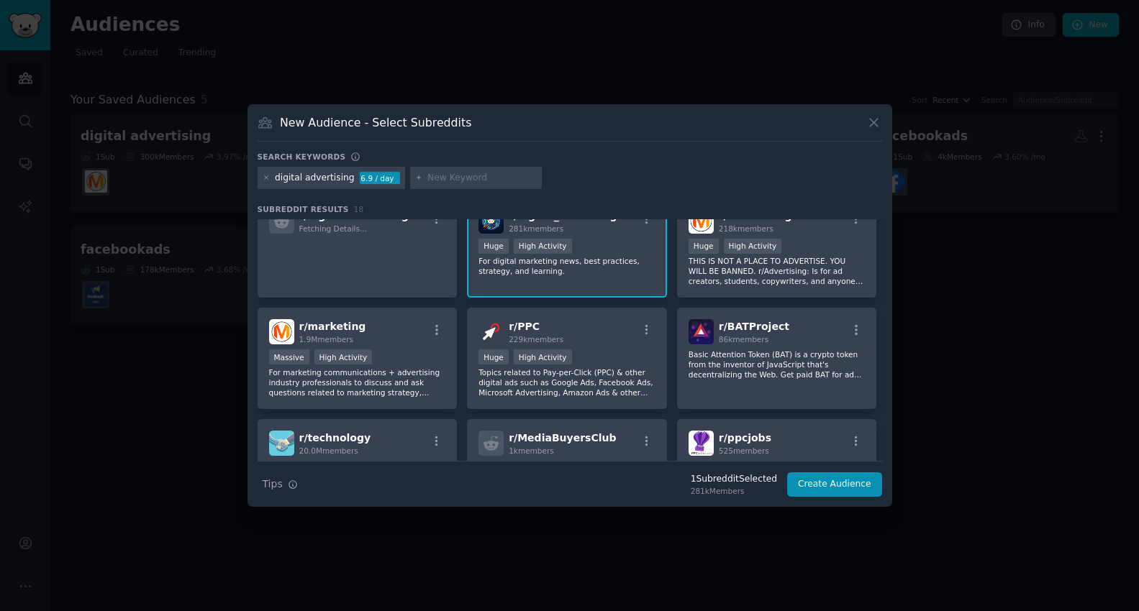
scroll to position [215, 0]
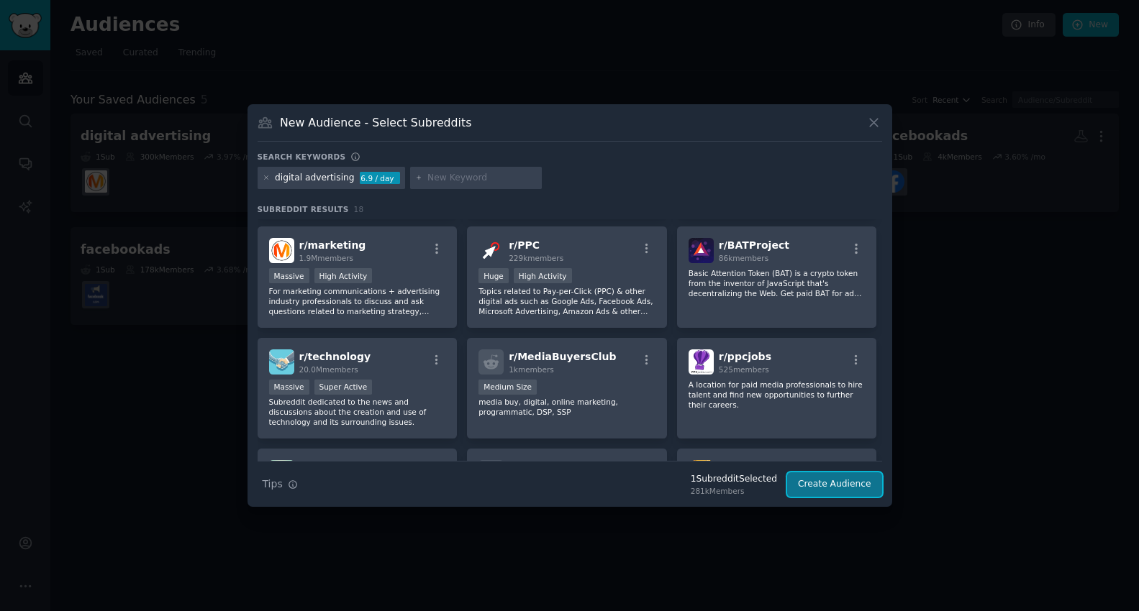
click at [825, 485] on button "Create Audience" at bounding box center [834, 485] width 95 height 24
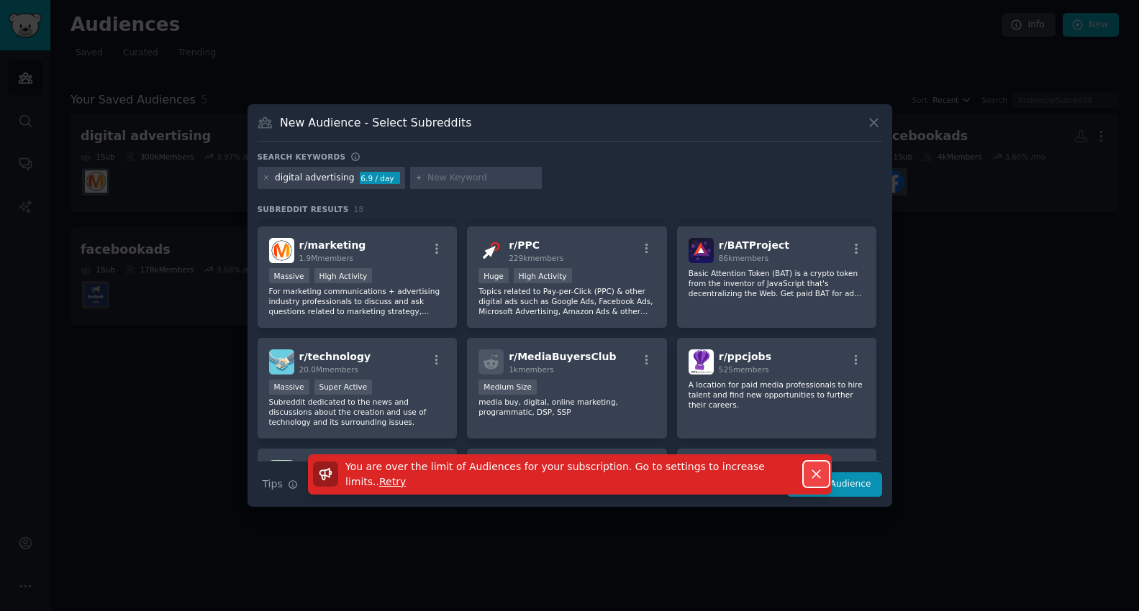
click at [816, 472] on icon "button" at bounding box center [815, 474] width 15 height 15
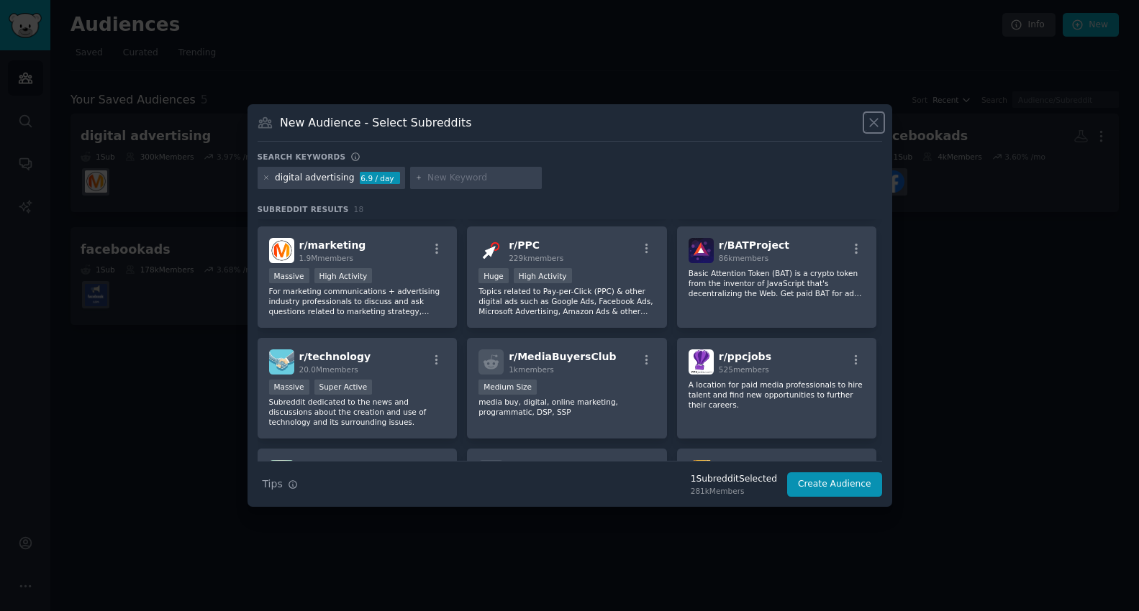
click at [872, 123] on icon at bounding box center [874, 123] width 8 height 8
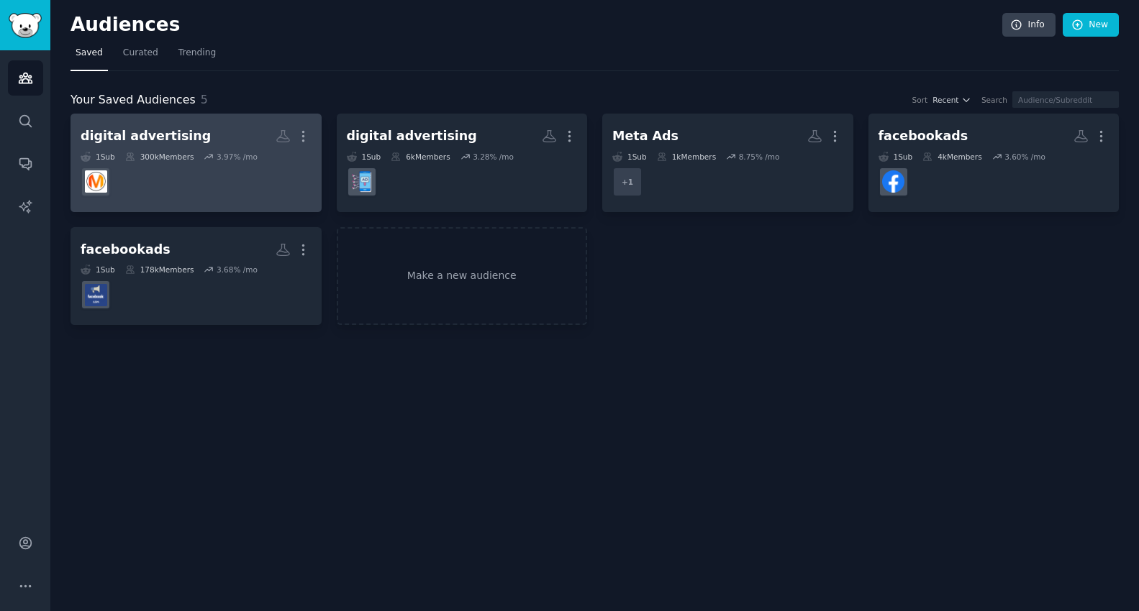
click at [191, 137] on h2 "digital advertising More" at bounding box center [196, 136] width 231 height 25
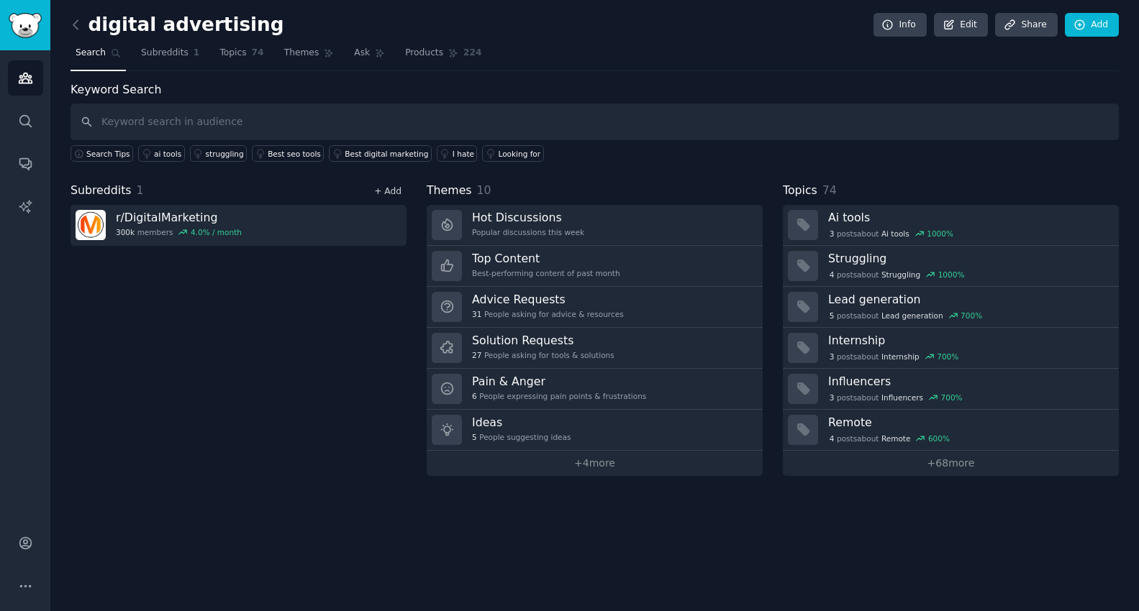
click at [383, 191] on link "+ Add" at bounding box center [387, 191] width 27 height 10
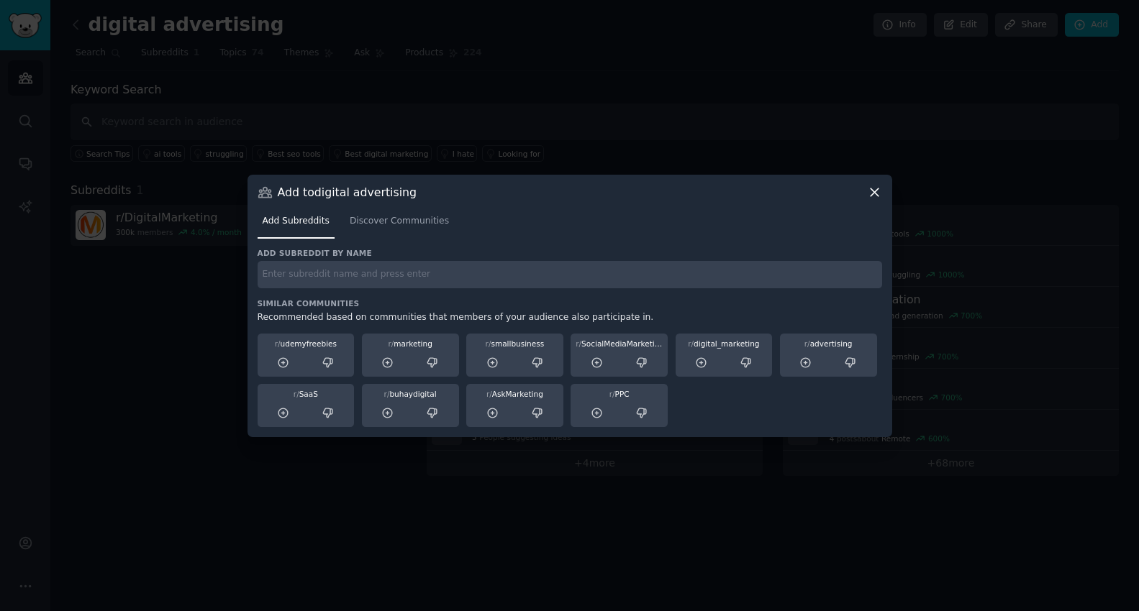
click at [368, 287] on input "text" at bounding box center [569, 275] width 624 height 28
type input "ppc"
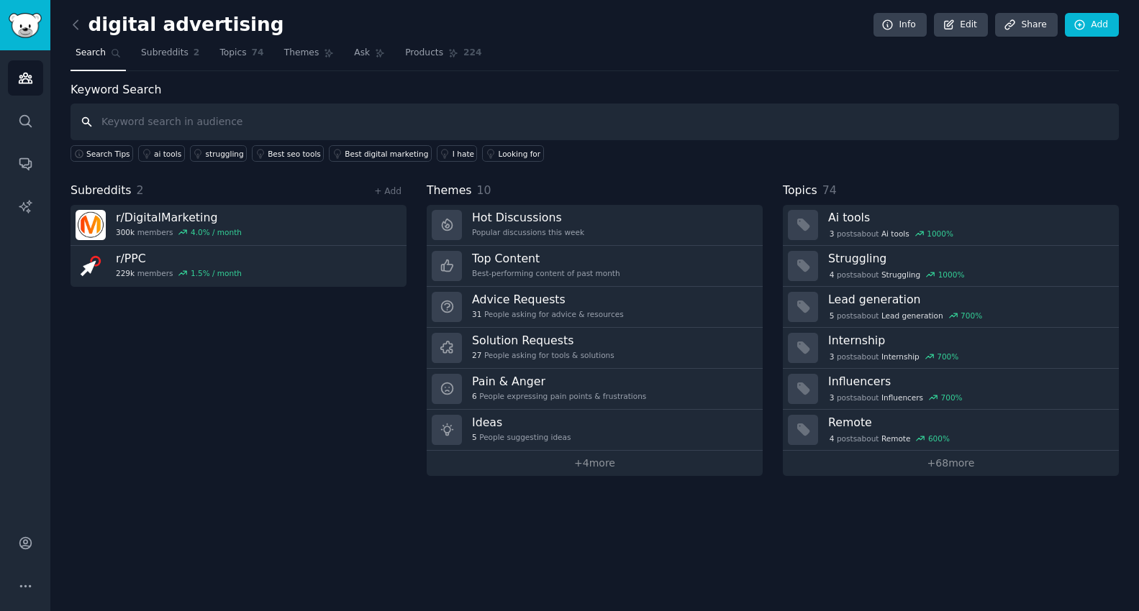
click at [119, 128] on input "text" at bounding box center [594, 122] width 1048 height 37
click at [382, 193] on link "+ Add" at bounding box center [387, 191] width 27 height 10
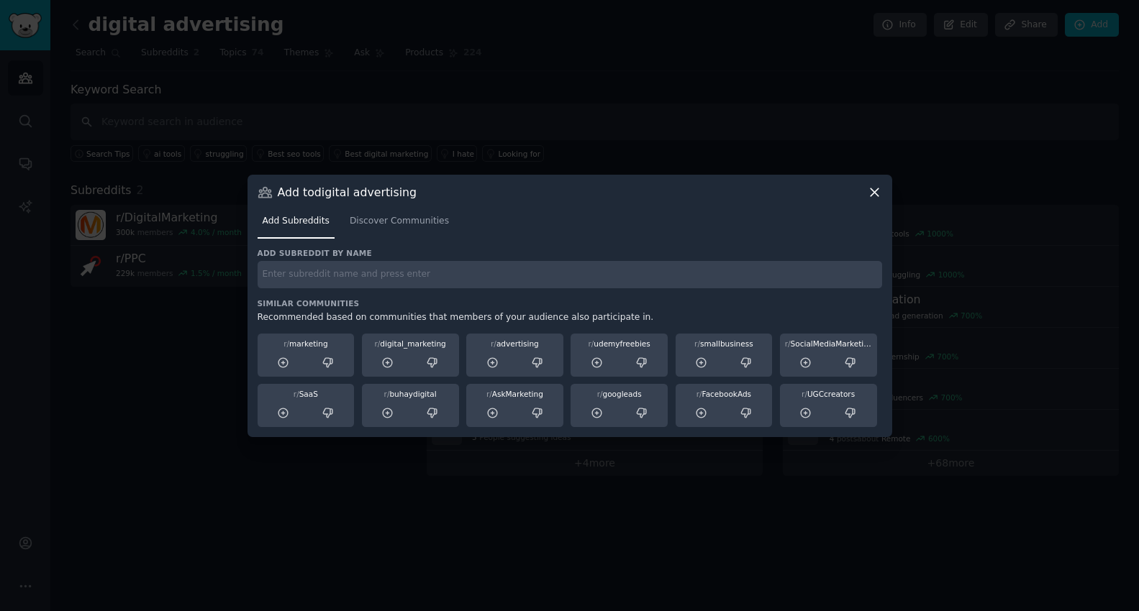
click at [339, 288] on div "Add subreddit by name Similar Communities Recommended based on communities that…" at bounding box center [569, 337] width 624 height 179
click at [357, 276] on input "text" at bounding box center [569, 275] width 624 height 28
type input "digital advertising"
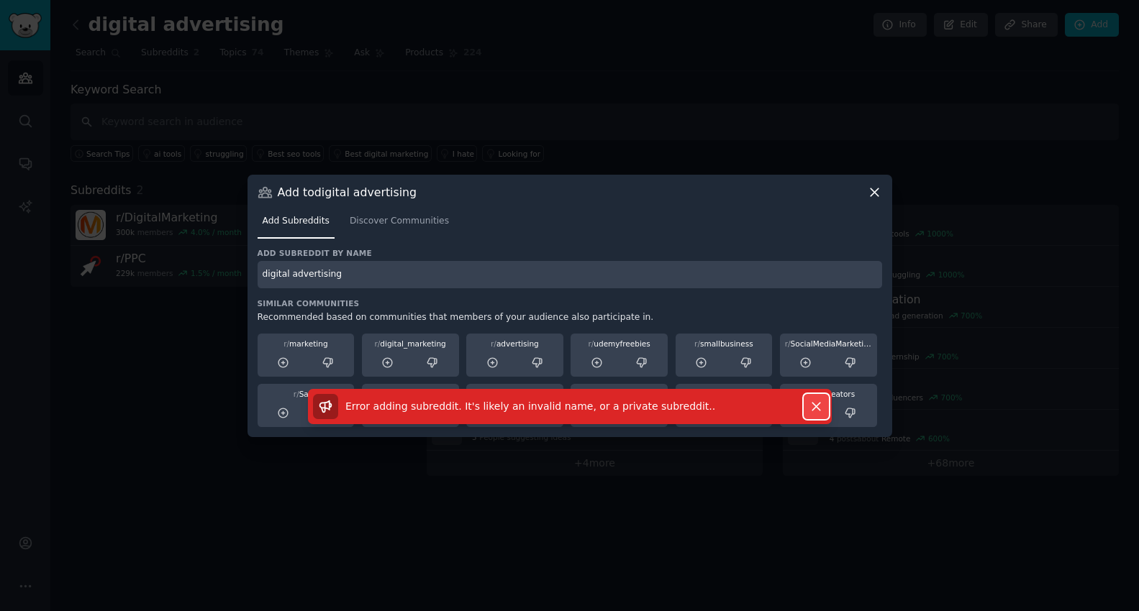
click at [818, 410] on icon "button" at bounding box center [815, 406] width 15 height 15
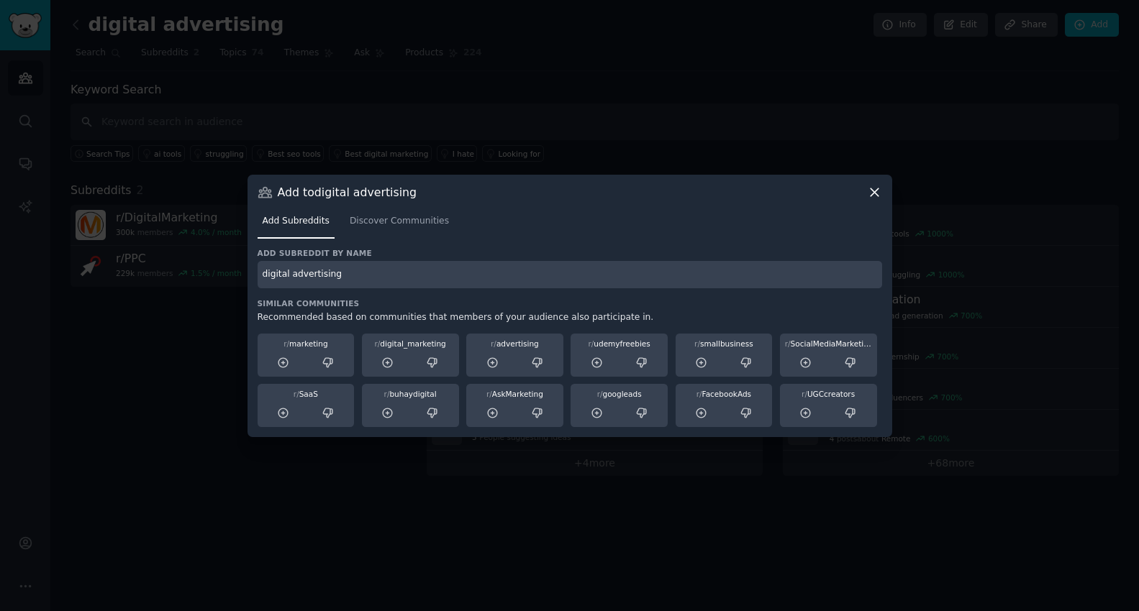
click at [872, 196] on icon at bounding box center [874, 192] width 15 height 15
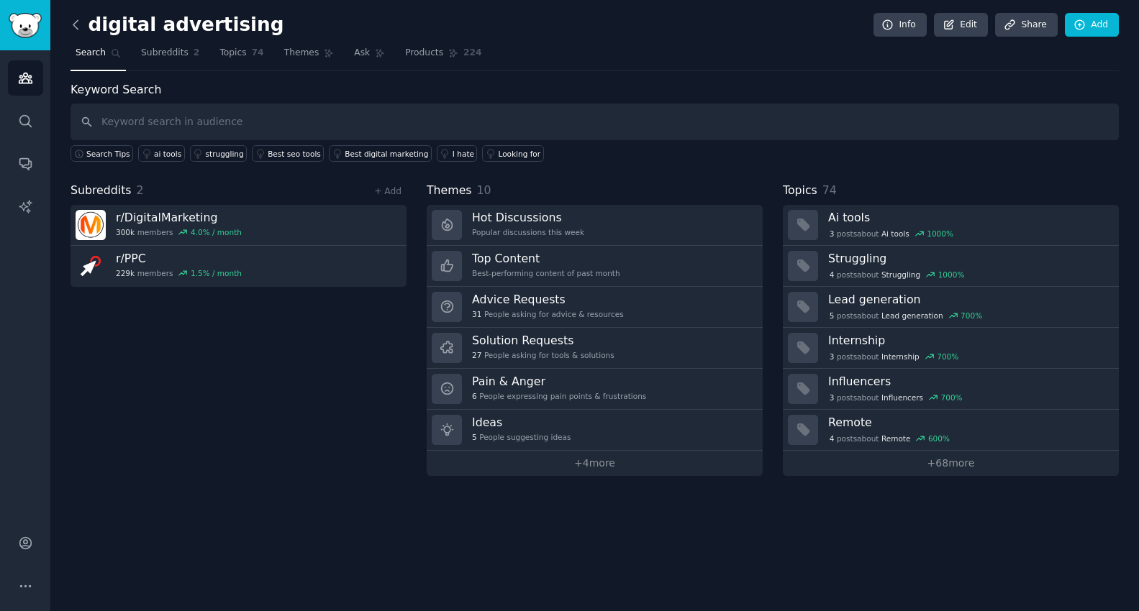
click at [79, 23] on icon at bounding box center [75, 24] width 15 height 15
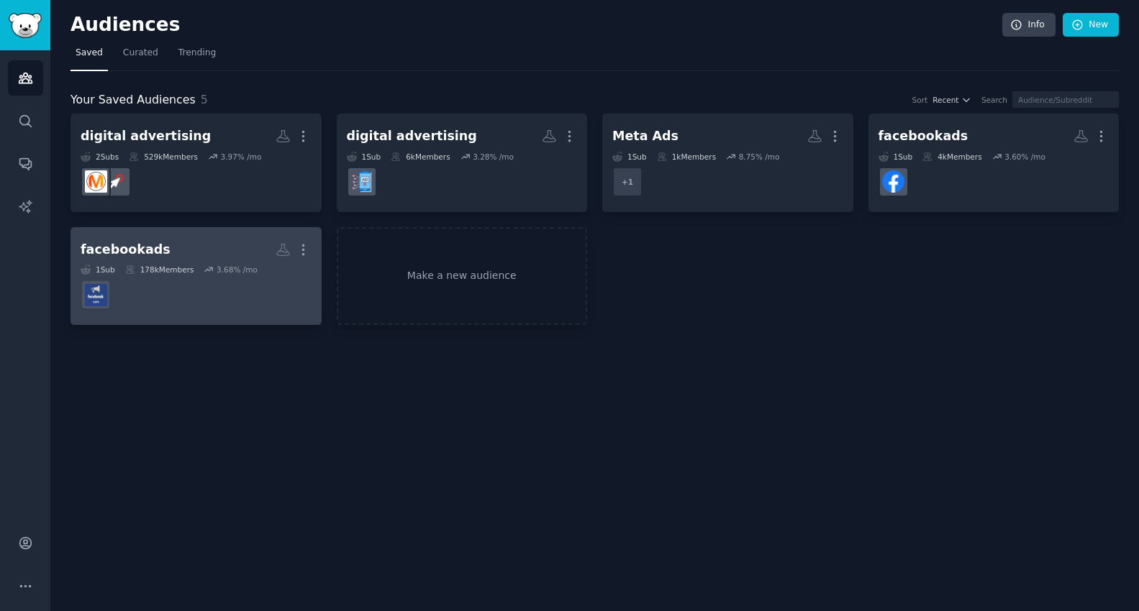
click at [199, 258] on h2 "facebookads More" at bounding box center [196, 249] width 231 height 25
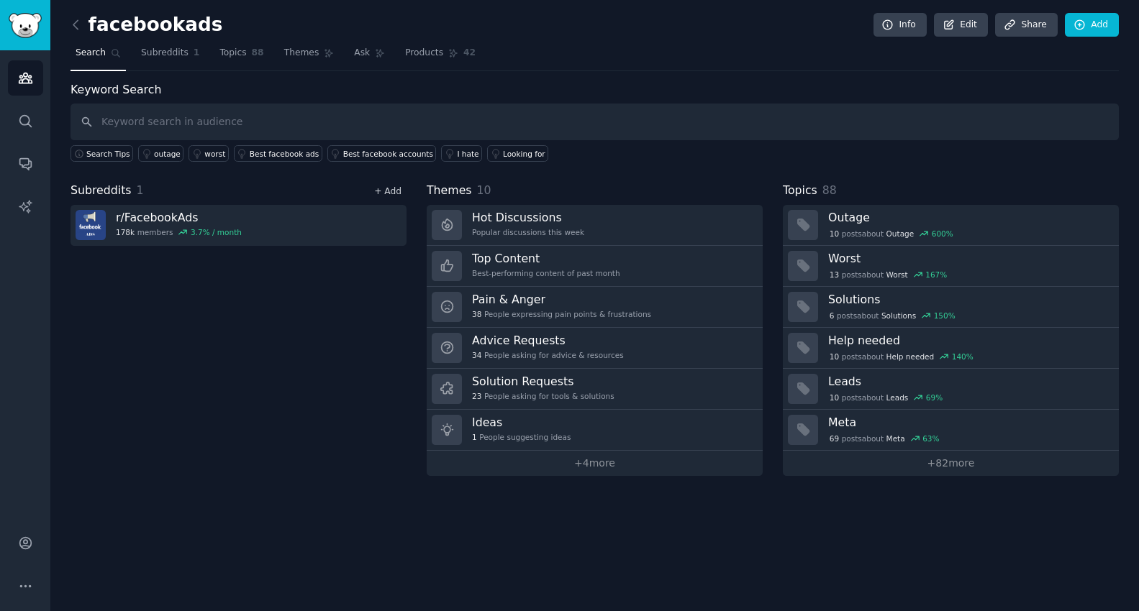
click at [390, 192] on link "+ Add" at bounding box center [387, 191] width 27 height 10
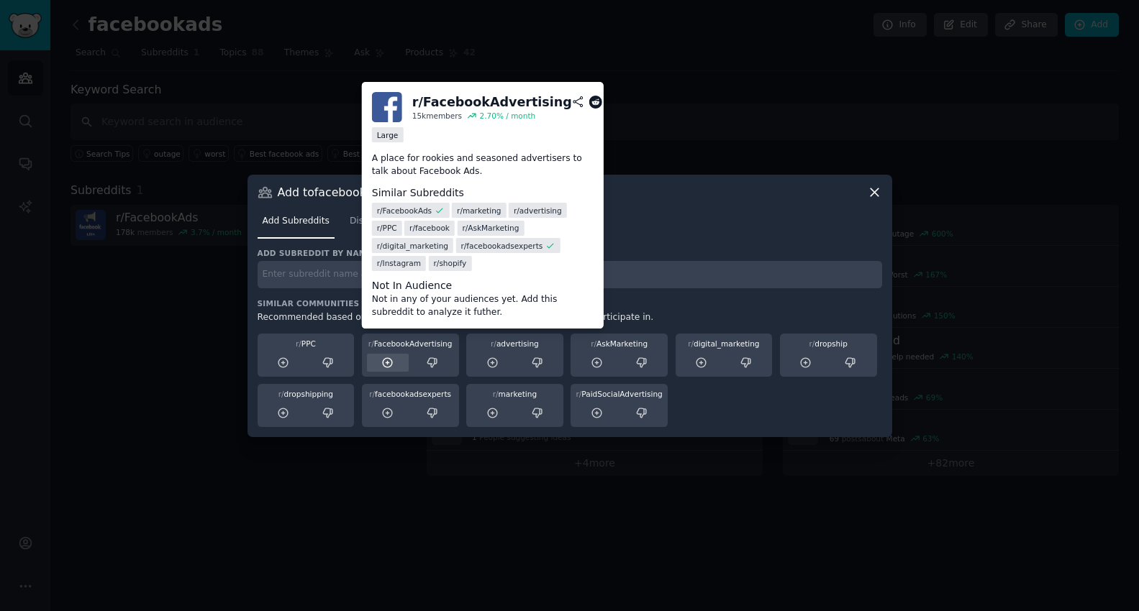
click at [386, 366] on icon at bounding box center [387, 362] width 9 height 9
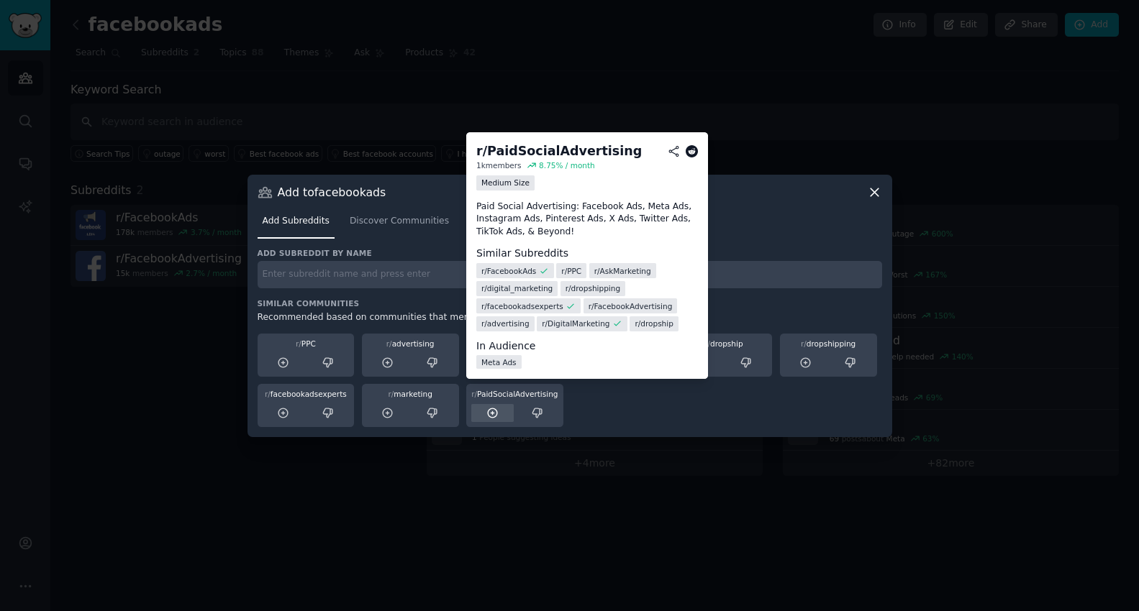
click at [493, 414] on icon at bounding box center [492, 413] width 13 height 13
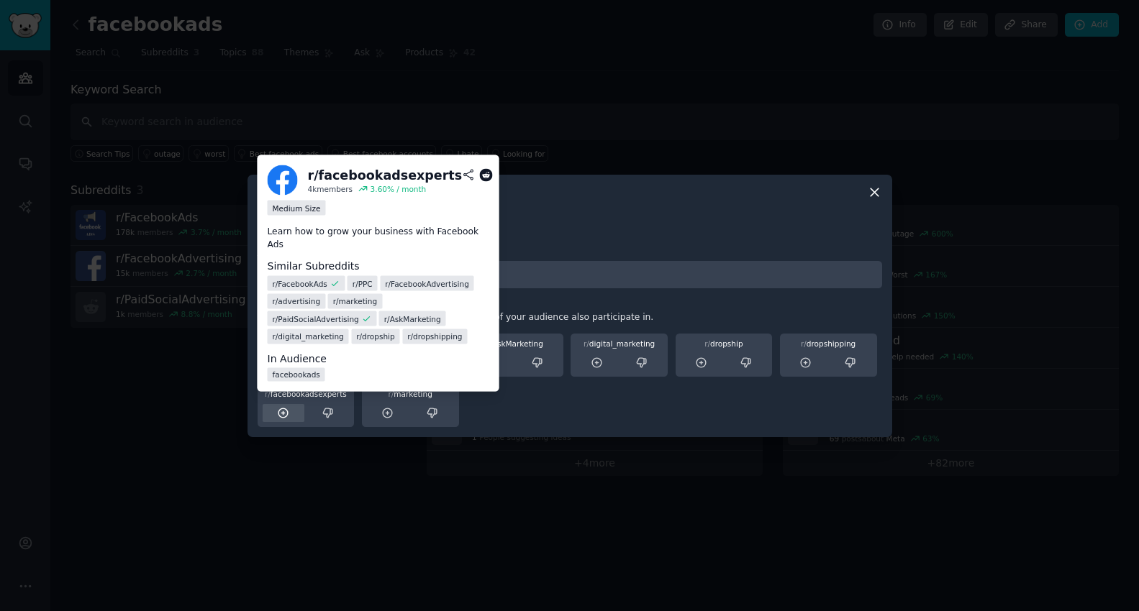
click at [284, 412] on icon at bounding box center [282, 413] width 9 height 9
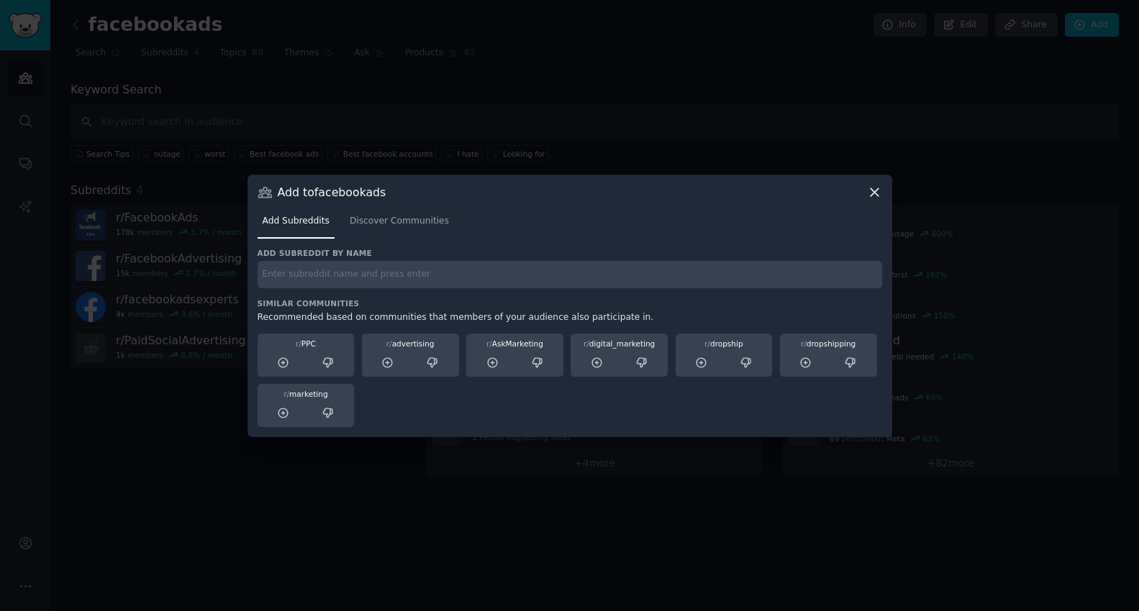
click at [877, 191] on icon at bounding box center [874, 192] width 15 height 15
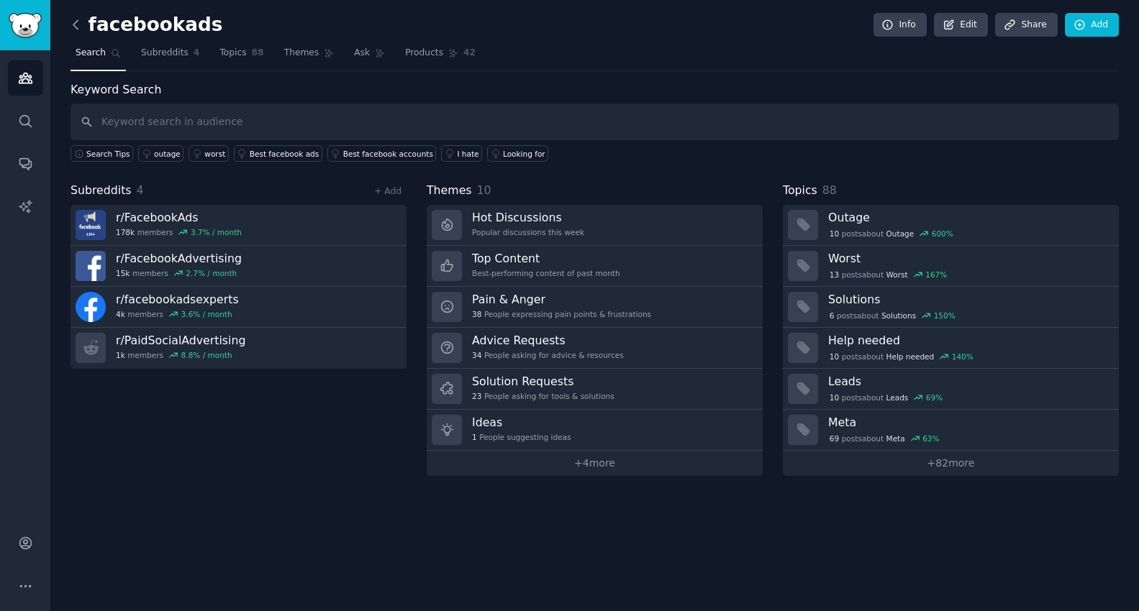
click at [79, 28] on icon at bounding box center [75, 24] width 15 height 15
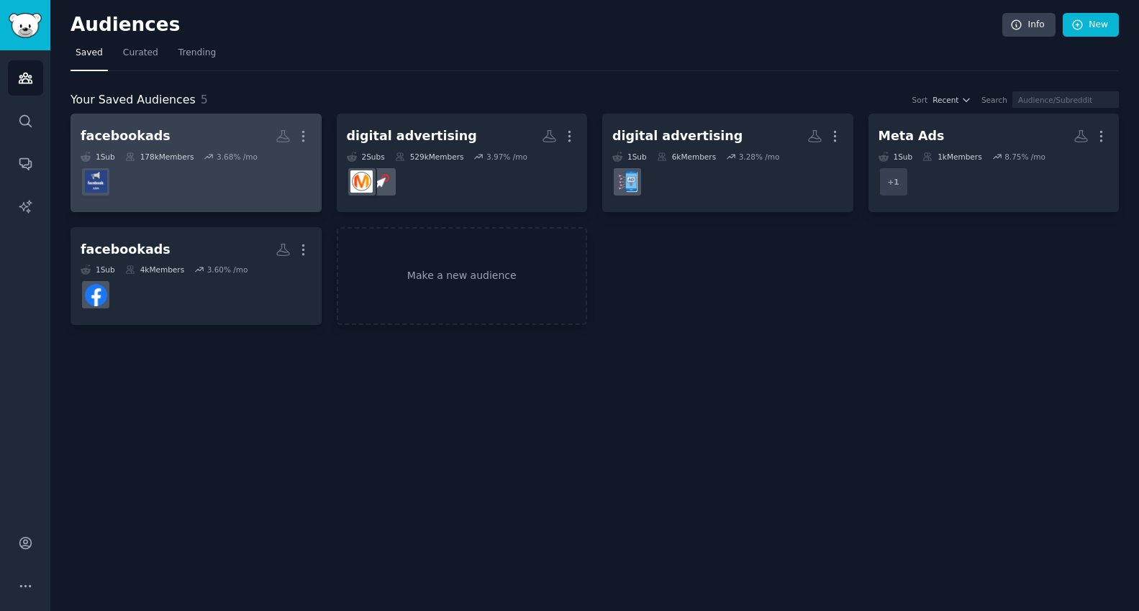
click at [178, 136] on h2 "facebookads More" at bounding box center [196, 136] width 231 height 25
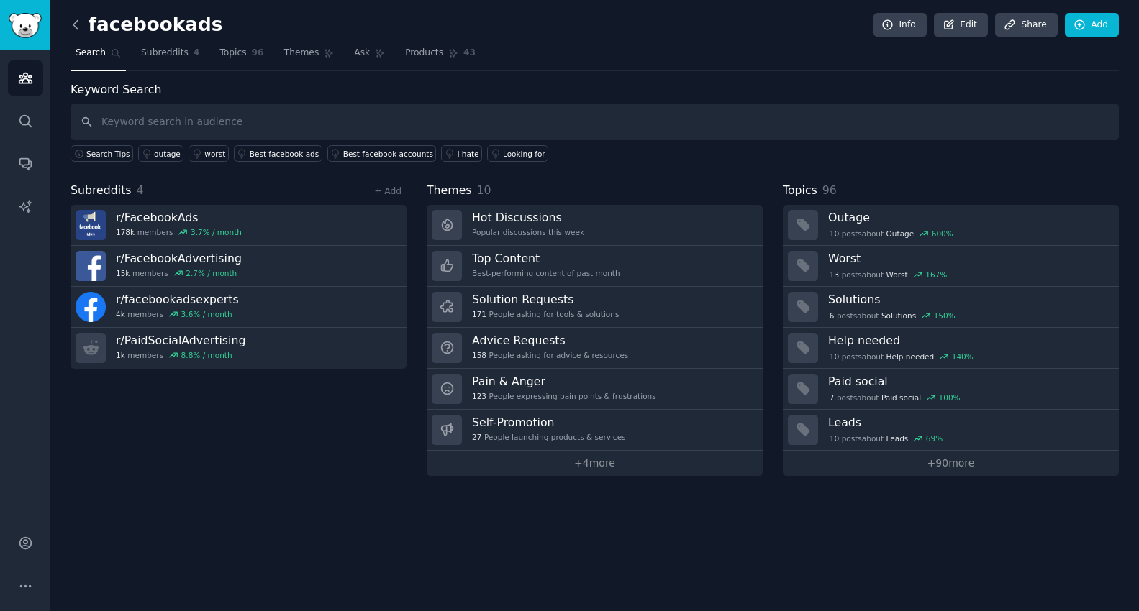
click at [73, 27] on icon at bounding box center [75, 24] width 15 height 15
